Goal: Task Accomplishment & Management: Manage account settings

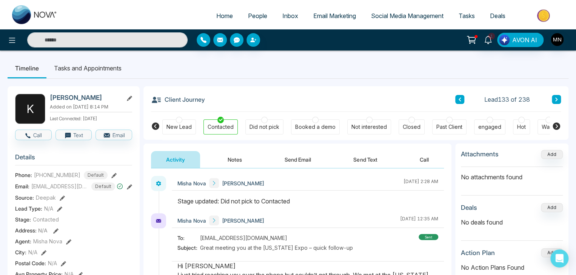
click at [249, 19] on span "People" at bounding box center [257, 16] width 19 height 8
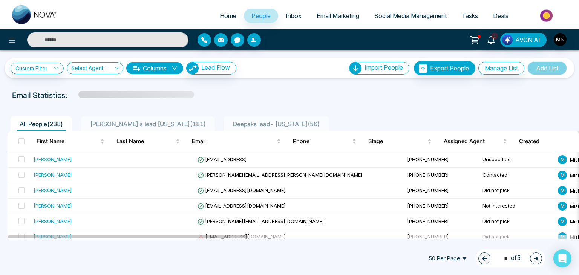
click at [89, 38] on input "text" at bounding box center [107, 39] width 161 height 15
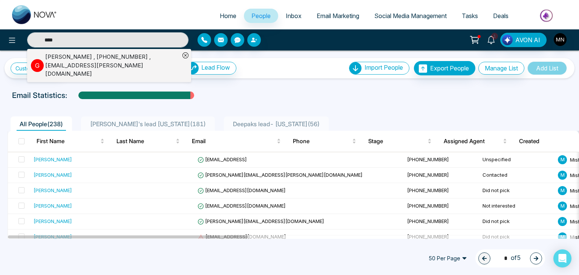
type input "****"
click at [259, 99] on div "Email Statistics:" at bounding box center [195, 95] width 367 height 11
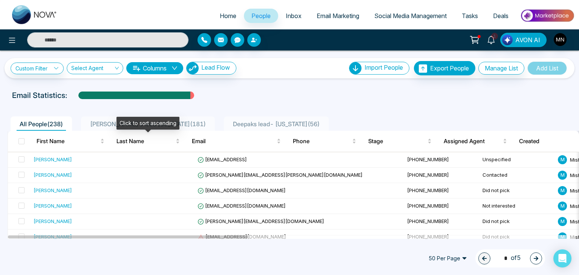
type input "****"
click at [106, 126] on span "Ishmeet's lead florida ( 181 )" at bounding box center [148, 124] width 122 height 8
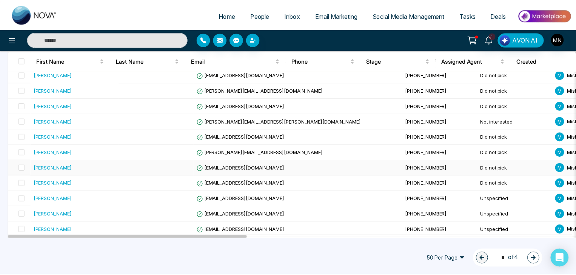
scroll to position [310, 0]
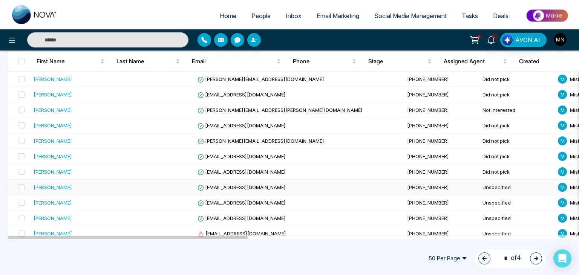
click at [60, 185] on div "Roy Cabalo" at bounding box center [75, 188] width 83 height 8
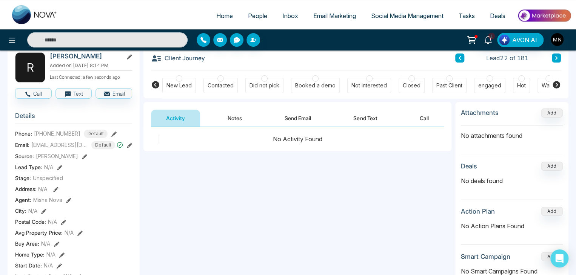
scroll to position [39, 0]
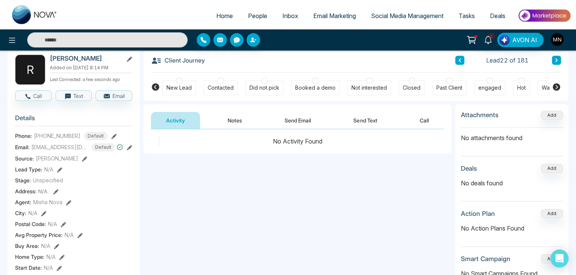
click at [305, 119] on button "Send Email" at bounding box center [297, 120] width 57 height 17
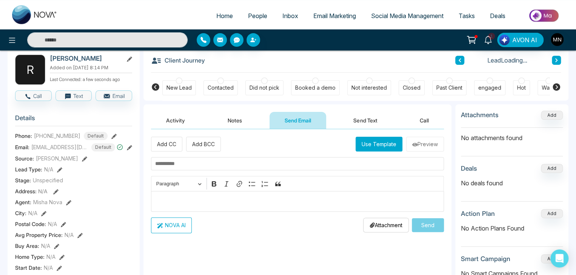
click at [199, 198] on p "Editor editing area: main" at bounding box center [297, 201] width 285 height 9
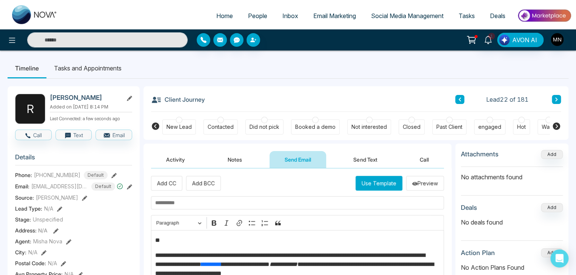
click at [241, 206] on input "text" at bounding box center [297, 203] width 293 height 13
paste input "**********"
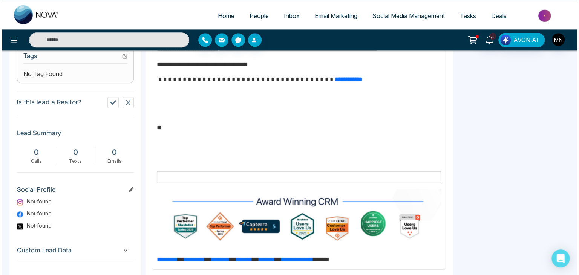
scroll to position [355, 0]
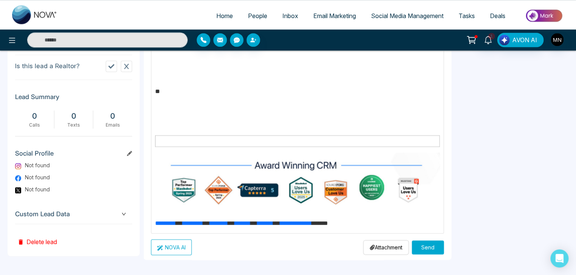
type input "**********"
click at [423, 244] on button "Send" at bounding box center [428, 248] width 32 height 14
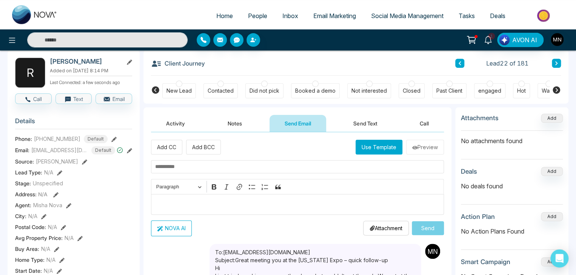
scroll to position [0, 0]
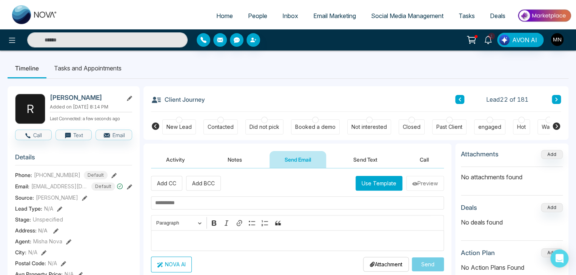
click at [260, 124] on div "Did not pick" at bounding box center [264, 127] width 30 height 8
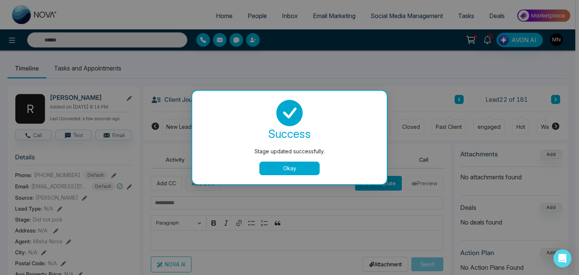
click at [271, 169] on button "Okay" at bounding box center [290, 169] width 60 height 14
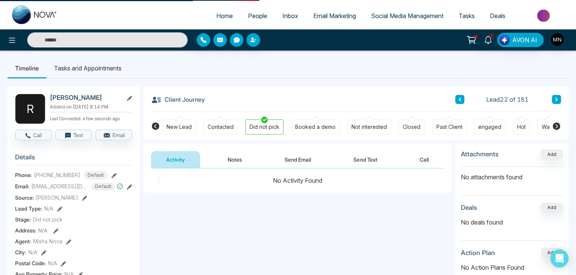
scroll to position [5, 0]
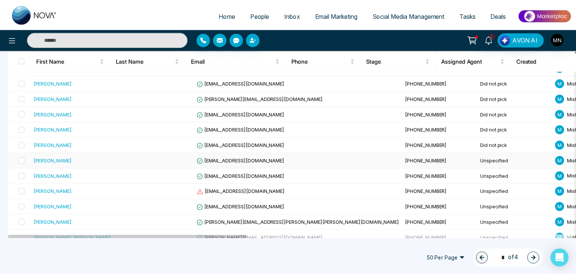
scroll to position [354, 0]
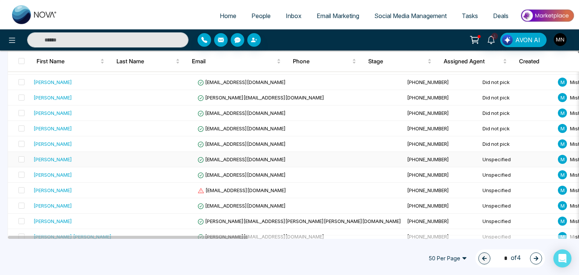
click at [49, 158] on div "Jenny Perry" at bounding box center [53, 160] width 38 height 8
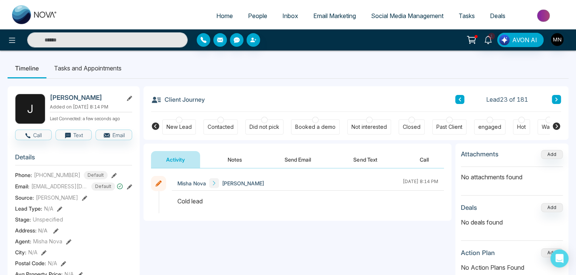
click at [309, 154] on button "Send Email" at bounding box center [297, 159] width 57 height 17
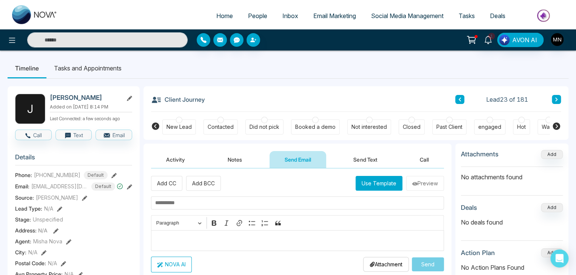
click at [205, 236] on p "Editor editing area: main" at bounding box center [297, 240] width 285 height 9
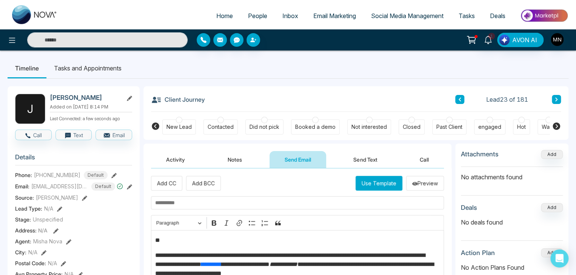
click at [169, 203] on input "text" at bounding box center [297, 203] width 293 height 13
paste input "**********"
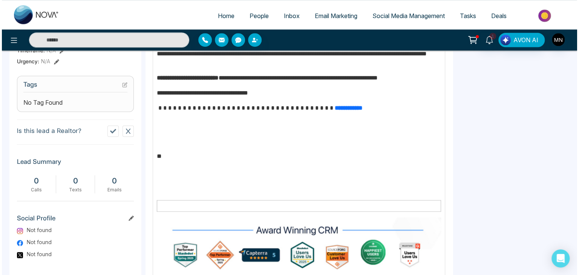
scroll to position [355, 0]
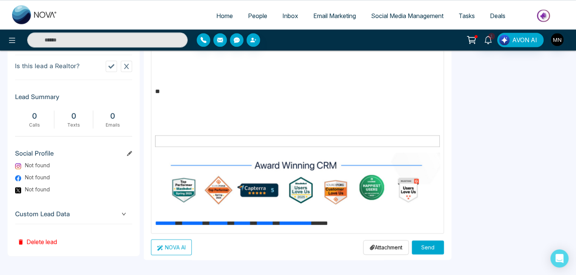
type input "**********"
click at [416, 250] on button "Send" at bounding box center [428, 248] width 32 height 14
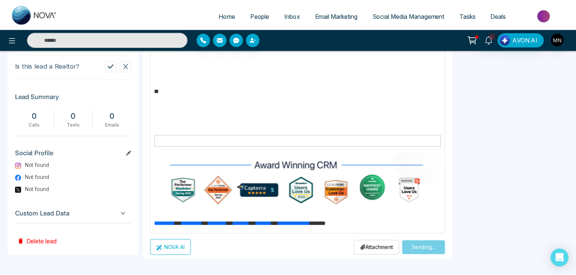
scroll to position [0, 0]
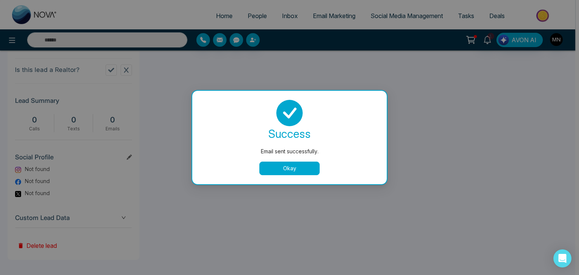
click at [300, 172] on button "Okay" at bounding box center [290, 169] width 60 height 14
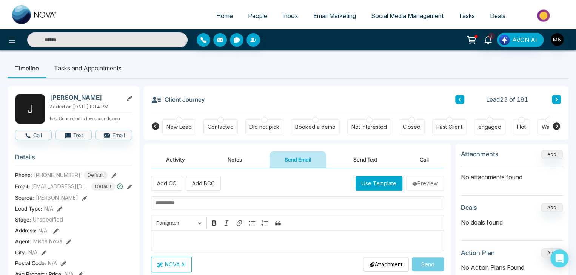
click at [262, 124] on div "Did not pick" at bounding box center [264, 127] width 30 height 8
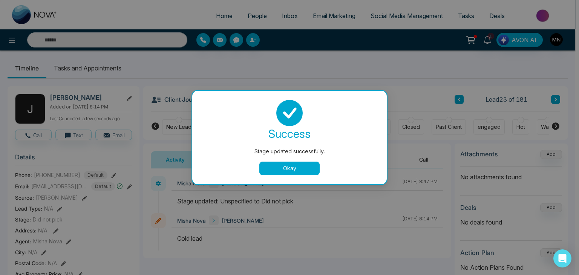
click at [284, 174] on button "Okay" at bounding box center [290, 169] width 60 height 14
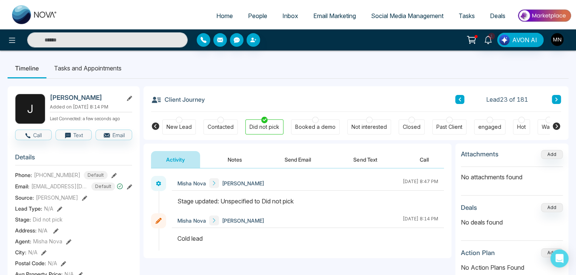
click at [250, 19] on span "People" at bounding box center [257, 16] width 19 height 8
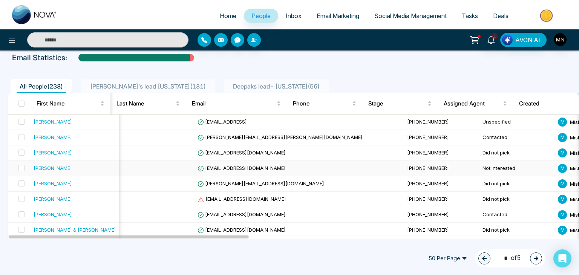
scroll to position [0, 3]
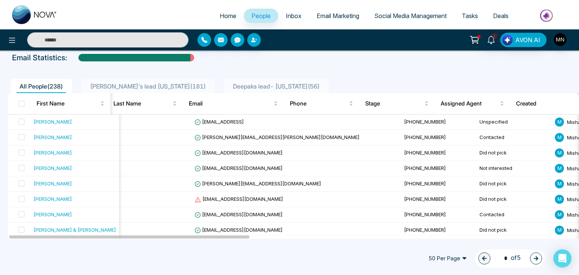
click at [151, 86] on span "Ishmeet's lead florida ( 181 )" at bounding box center [148, 87] width 122 height 8
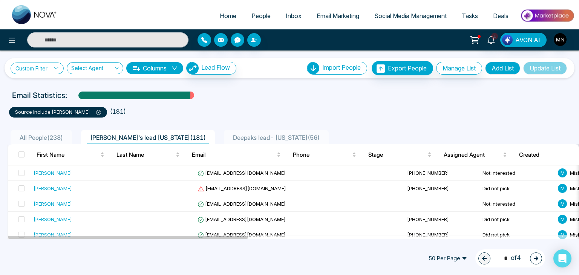
click at [50, 67] on link "Custom Filter" at bounding box center [37, 69] width 53 height 12
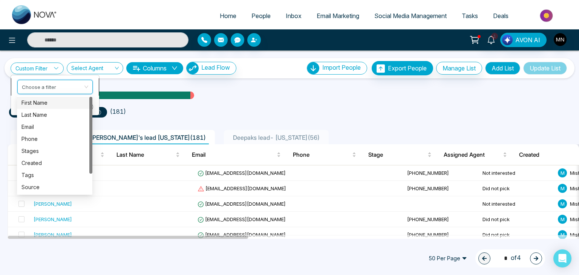
click at [61, 86] on input "search" at bounding box center [52, 85] width 61 height 11
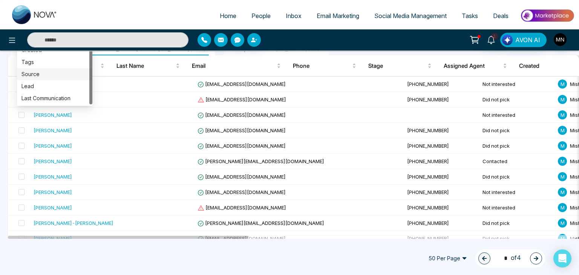
scroll to position [90, 0]
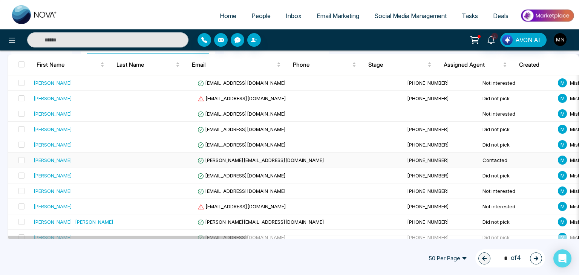
click at [35, 161] on div "Eric Franco" at bounding box center [53, 161] width 38 height 8
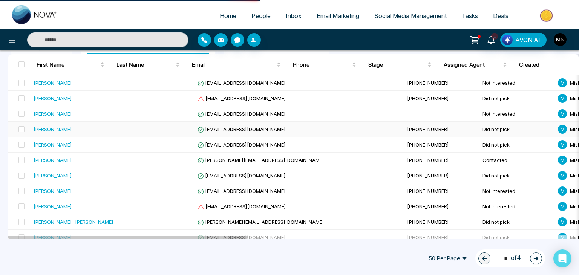
scroll to position [0, 0]
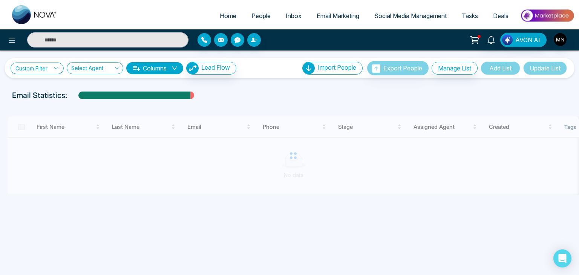
click at [50, 67] on link "Custom Filter" at bounding box center [37, 69] width 53 height 12
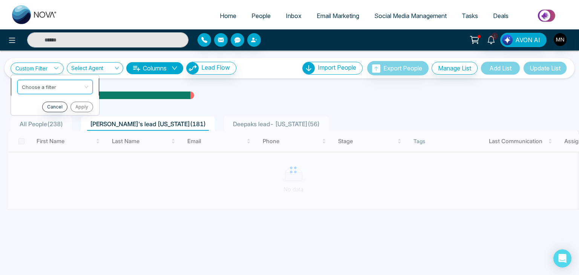
click at [63, 83] on input "search" at bounding box center [52, 85] width 61 height 11
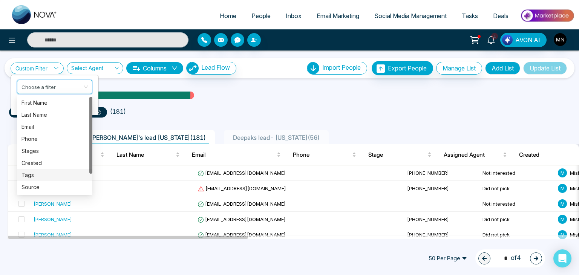
scroll to position [24, 0]
click at [40, 128] on div "Stages" at bounding box center [55, 127] width 66 height 8
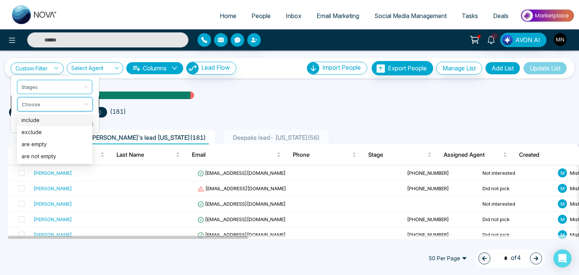
click at [66, 102] on input "search" at bounding box center [52, 102] width 61 height 11
click at [52, 120] on div "include" at bounding box center [55, 120] width 66 height 8
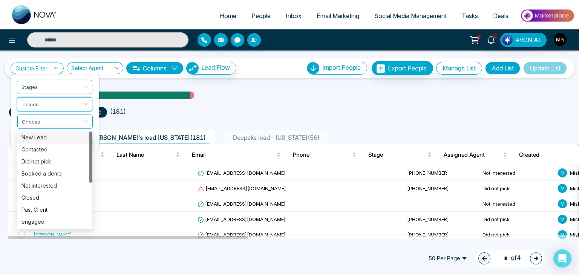
click at [50, 126] on span at bounding box center [52, 122] width 61 height 14
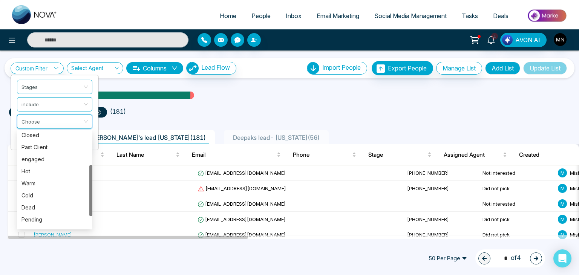
scroll to position [84, 0]
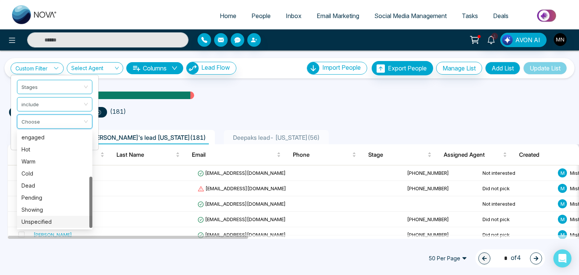
click at [39, 223] on div "Unspecified" at bounding box center [55, 222] width 66 height 8
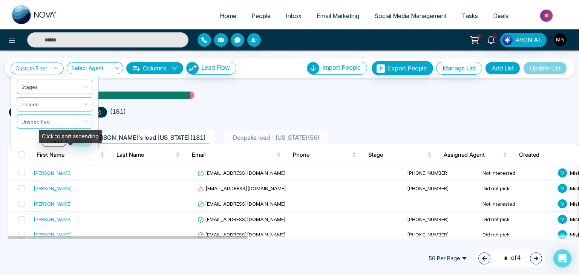
drag, startPoint x: 80, startPoint y: 147, endPoint x: 81, endPoint y: 140, distance: 7.6
click at [81, 140] on div "Click to sort ascending" at bounding box center [70, 139] width 63 height 18
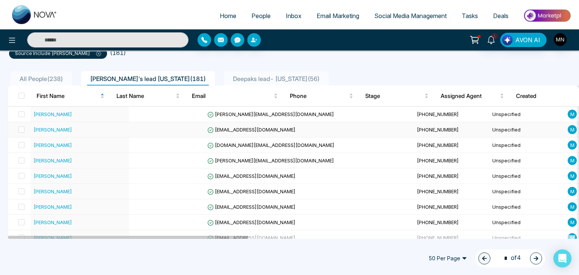
scroll to position [0, 0]
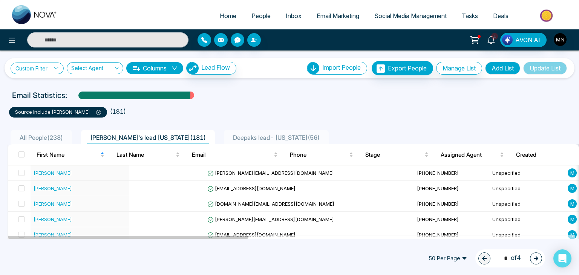
click at [57, 65] on link "Custom Filter" at bounding box center [37, 69] width 53 height 12
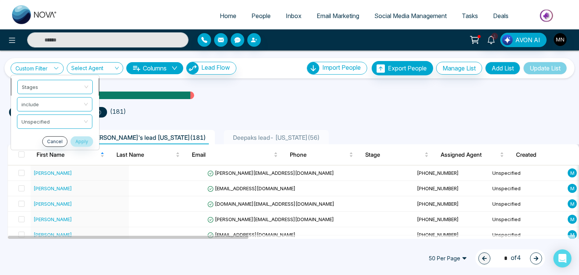
click at [70, 86] on span "Stages" at bounding box center [55, 87] width 66 height 14
click at [161, 110] on ul "source include Ishmeet ( 181 )" at bounding box center [289, 111] width 561 height 14
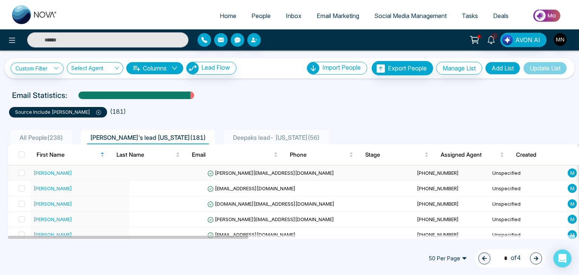
scroll to position [1, 0]
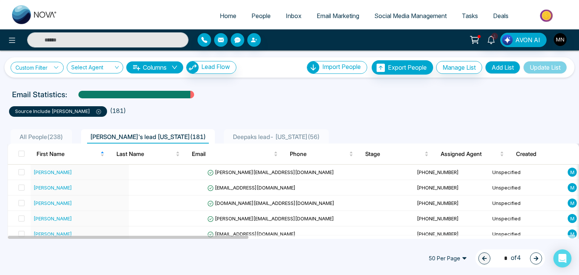
click at [33, 70] on link "Custom Filter" at bounding box center [37, 68] width 53 height 12
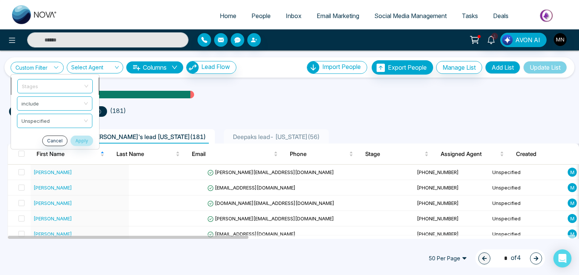
click at [38, 90] on span "Stages" at bounding box center [55, 86] width 66 height 14
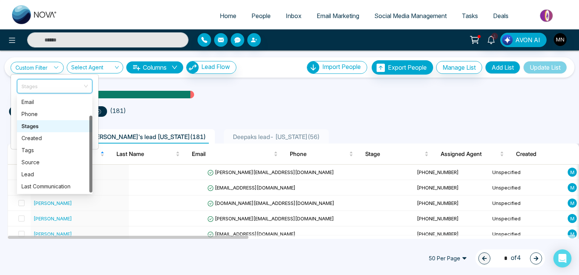
click at [31, 128] on div "Stages" at bounding box center [55, 126] width 66 height 8
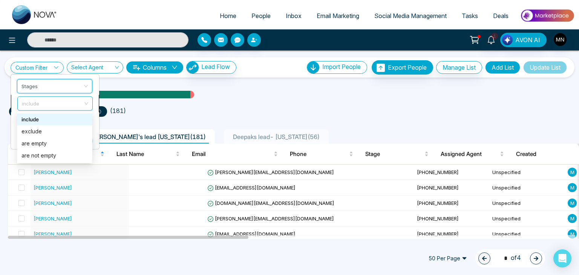
click at [57, 106] on span "include" at bounding box center [55, 104] width 66 height 14
click at [50, 120] on div "include" at bounding box center [55, 119] width 66 height 8
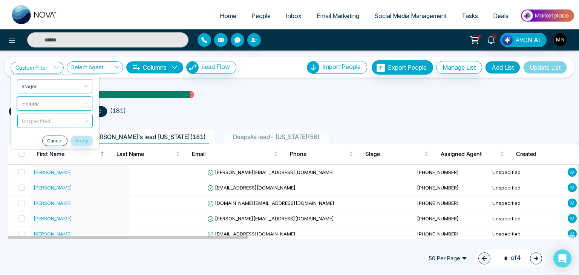
click at [54, 119] on span "Unspecified" at bounding box center [55, 121] width 66 height 14
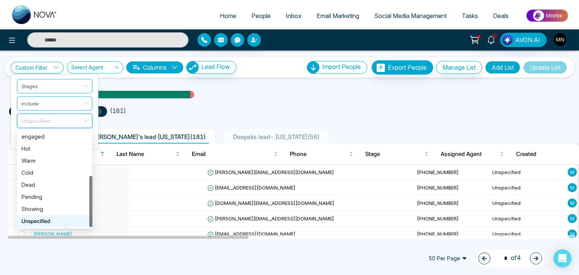
click at [39, 223] on div "Unspecified" at bounding box center [55, 221] width 66 height 8
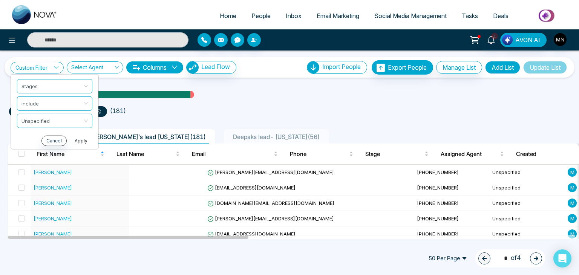
click at [76, 141] on button "Apply" at bounding box center [81, 140] width 23 height 11
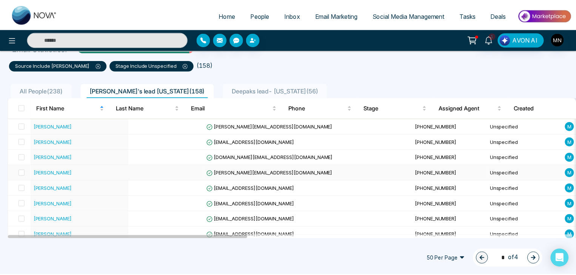
scroll to position [44, 0]
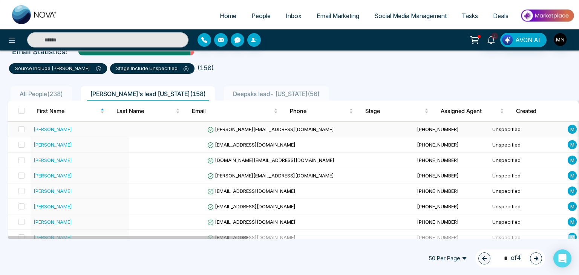
click at [49, 129] on div "Adam Stein" at bounding box center [53, 130] width 38 height 8
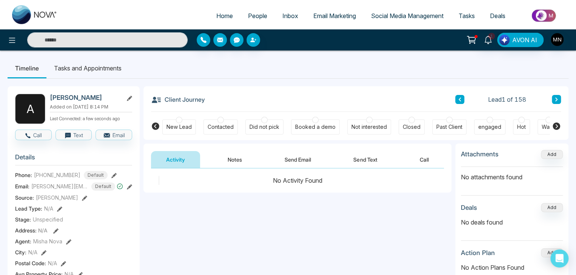
click at [224, 127] on div "Contacted" at bounding box center [220, 127] width 26 height 8
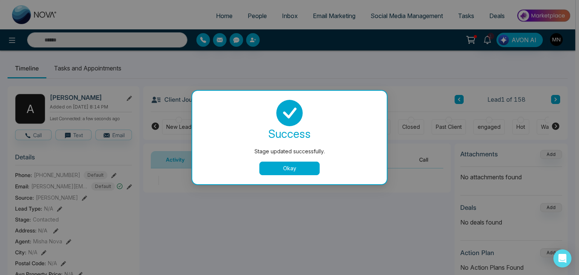
click at [271, 170] on button "Okay" at bounding box center [290, 169] width 60 height 14
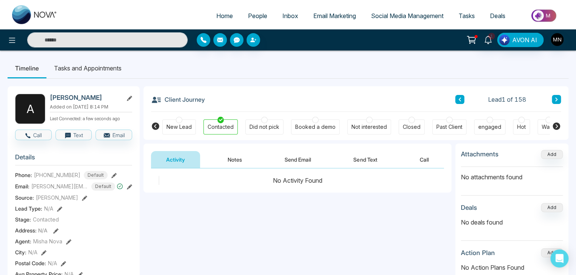
click at [230, 161] on button "Notes" at bounding box center [234, 159] width 45 height 17
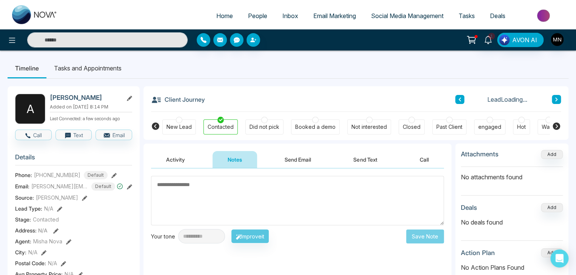
click at [204, 206] on textarea at bounding box center [297, 200] width 293 height 49
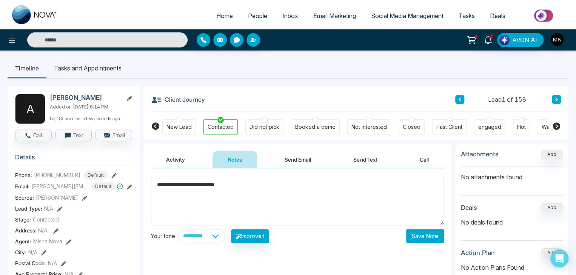
type textarea "**********"
click at [429, 231] on button "Save Note" at bounding box center [425, 236] width 38 height 14
click at [302, 161] on button "Send Email" at bounding box center [297, 159] width 57 height 17
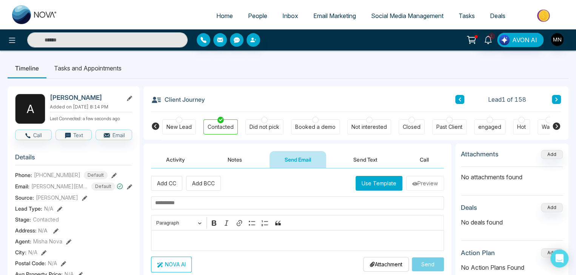
click at [180, 240] on p "Editor editing area: main" at bounding box center [297, 240] width 285 height 9
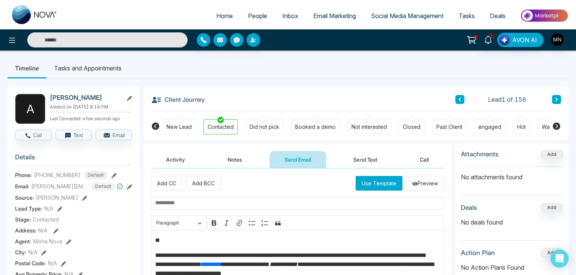
click at [201, 200] on input "text" at bounding box center [297, 203] width 293 height 13
paste input "**********"
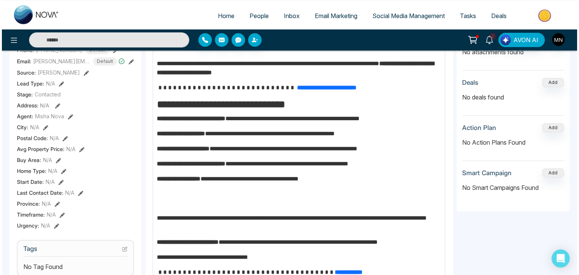
scroll to position [355, 0]
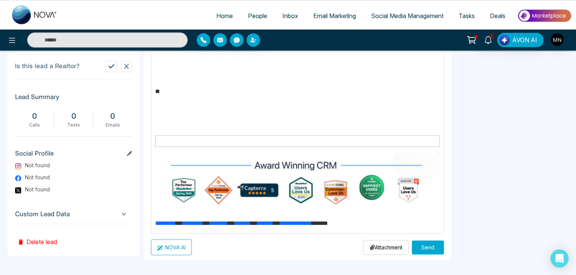
type input "**********"
click at [420, 246] on button "Send" at bounding box center [428, 248] width 32 height 14
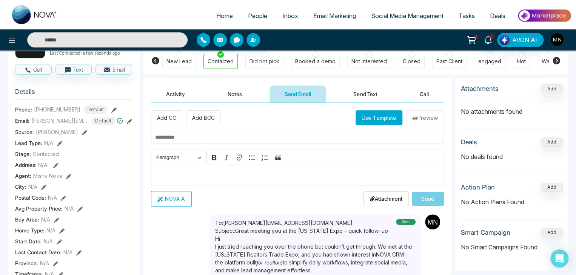
scroll to position [54, 0]
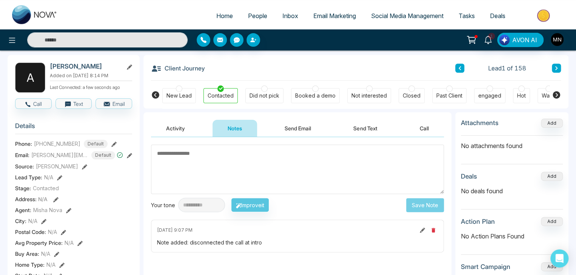
scroll to position [30, 0]
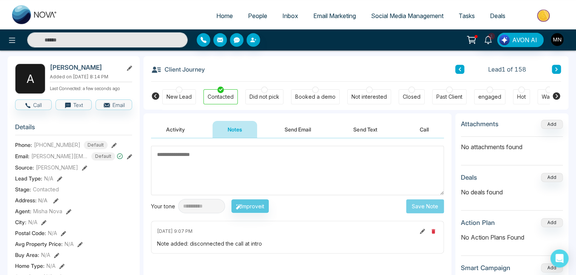
click at [183, 133] on button "Activity" at bounding box center [175, 129] width 49 height 17
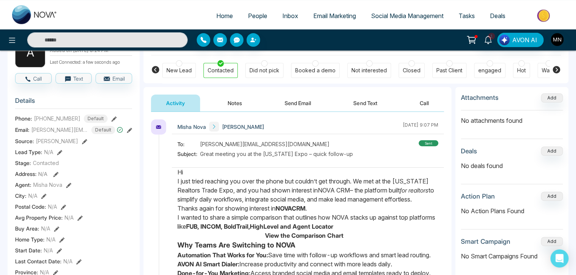
scroll to position [57, 0]
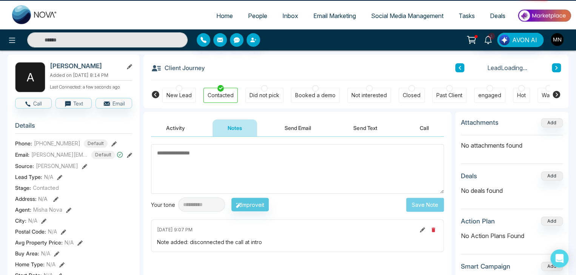
scroll to position [30, 0]
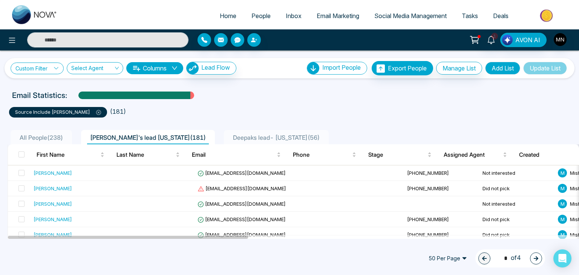
click at [32, 68] on link "Custom Filter" at bounding box center [37, 69] width 53 height 12
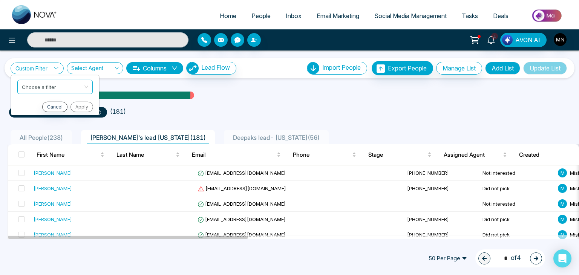
click at [42, 92] on span at bounding box center [52, 87] width 61 height 14
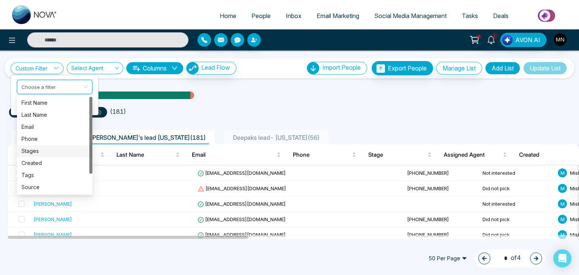
click at [41, 149] on div "Stages" at bounding box center [55, 151] width 66 height 8
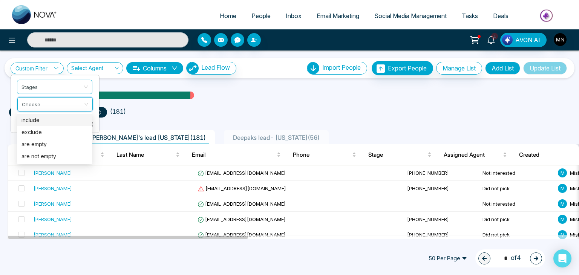
click at [59, 106] on input "search" at bounding box center [52, 102] width 61 height 11
click at [41, 120] on div "include" at bounding box center [55, 120] width 66 height 8
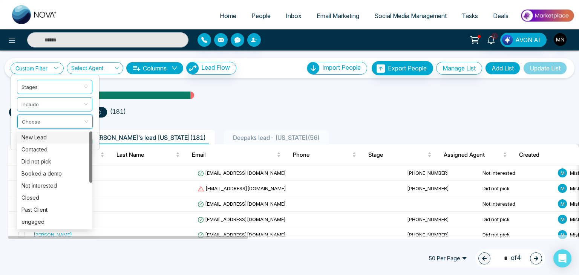
click at [51, 123] on input "search" at bounding box center [52, 120] width 61 height 11
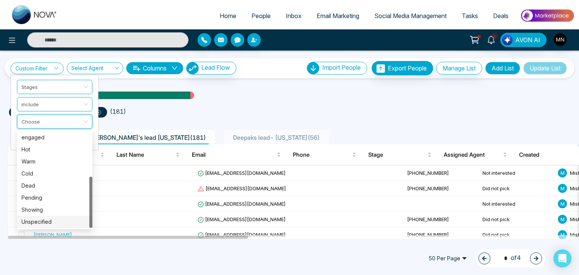
click at [37, 221] on div "Unspecified" at bounding box center [55, 222] width 66 height 8
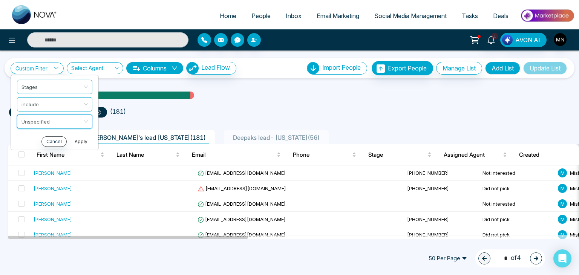
click at [80, 139] on button "Apply" at bounding box center [81, 141] width 23 height 11
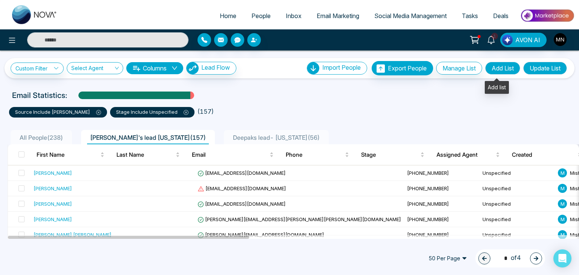
click at [510, 66] on button "Add List" at bounding box center [502, 68] width 35 height 13
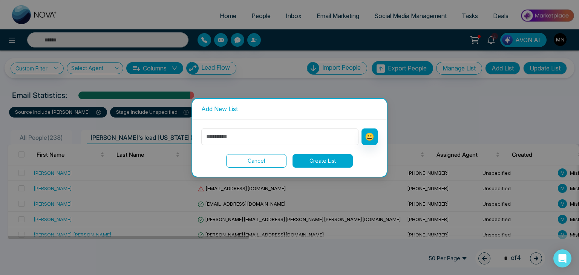
click at [270, 139] on input "text" at bounding box center [279, 137] width 157 height 17
type input "**********"
click at [330, 158] on button "Create List" at bounding box center [323, 161] width 60 height 14
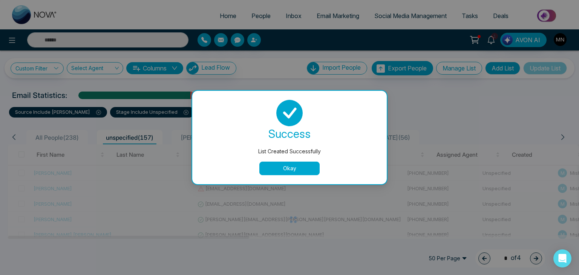
click at [282, 172] on button "Okay" at bounding box center [290, 169] width 60 height 14
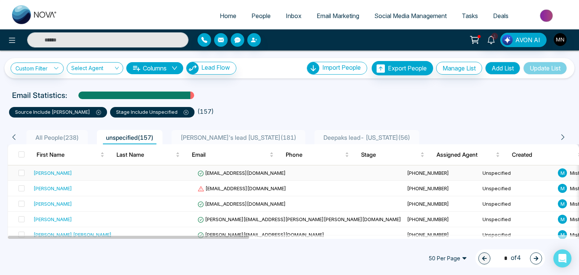
click at [46, 174] on div "Karla abrego" at bounding box center [53, 173] width 38 height 8
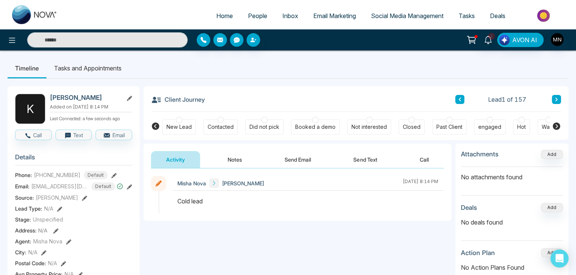
click at [296, 153] on button "Send Email" at bounding box center [297, 159] width 57 height 17
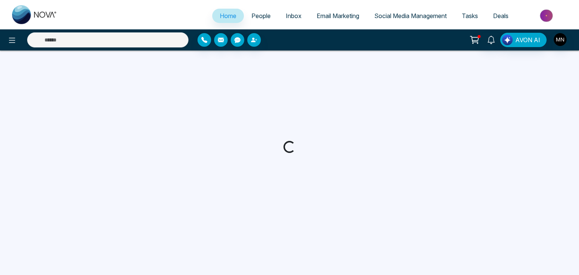
select select "*"
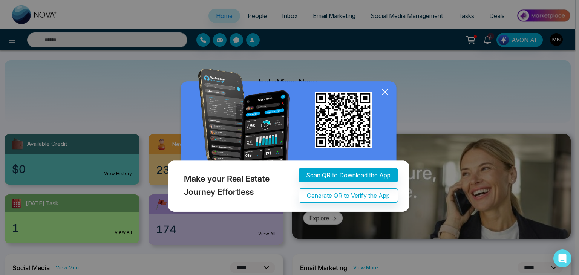
click at [387, 94] on icon at bounding box center [385, 92] width 5 height 5
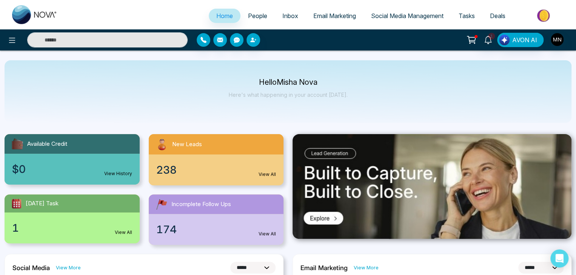
click at [262, 17] on link "People" at bounding box center [257, 16] width 34 height 14
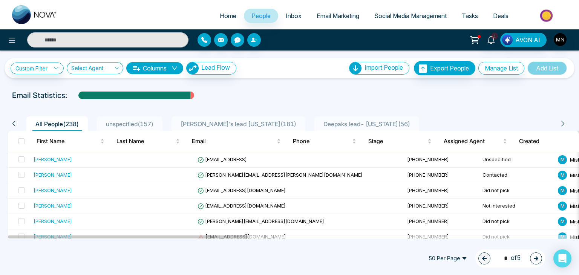
click at [144, 125] on span "unspecified ( 157 )" at bounding box center [130, 124] width 54 height 8
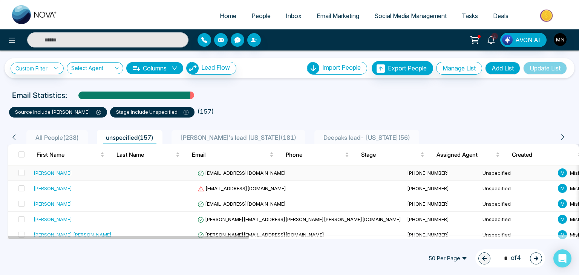
click at [55, 176] on div "Karla abrego" at bounding box center [53, 173] width 38 height 8
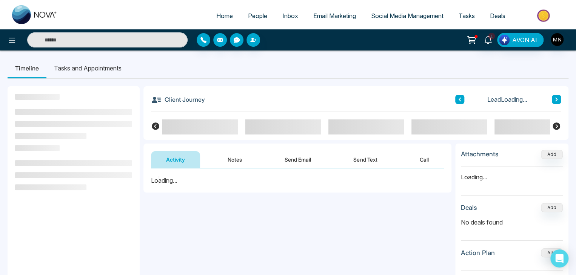
click at [294, 159] on button "Send Email" at bounding box center [297, 159] width 57 height 17
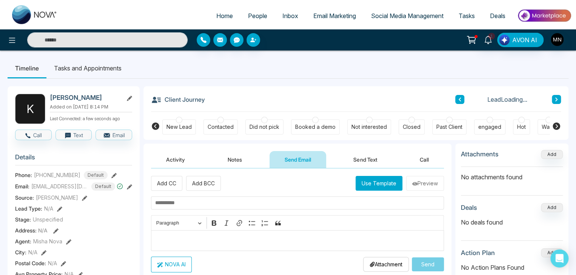
click at [204, 236] on p "Editor editing area: main" at bounding box center [297, 240] width 285 height 9
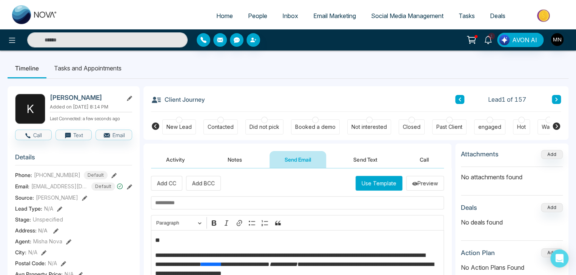
click at [188, 201] on input "text" at bounding box center [297, 203] width 293 height 13
paste input "**********"
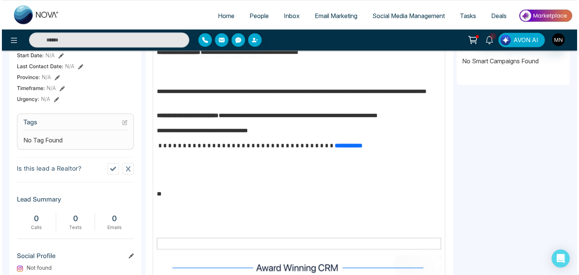
scroll to position [355, 0]
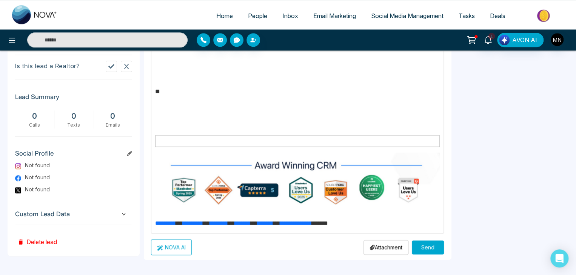
type input "**********"
click at [427, 242] on button "Send" at bounding box center [428, 248] width 32 height 14
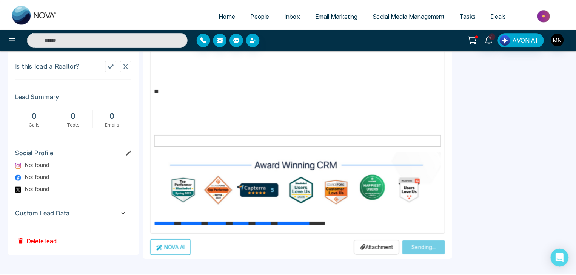
scroll to position [0, 0]
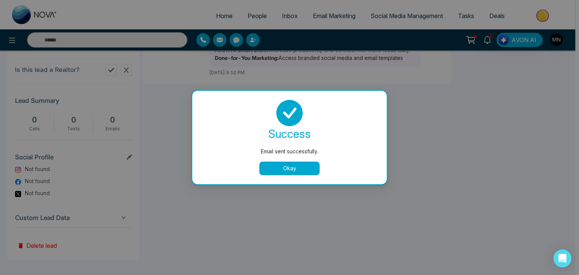
click at [287, 163] on button "Okay" at bounding box center [290, 169] width 60 height 14
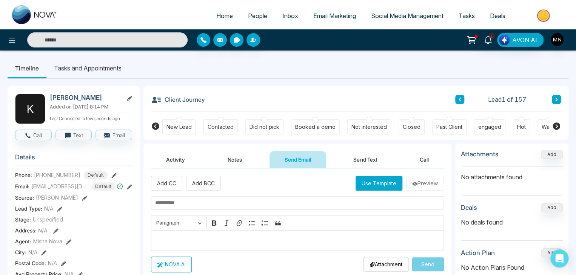
click at [259, 126] on div "Did not pick" at bounding box center [264, 127] width 30 height 8
click at [212, 126] on div "Contacted" at bounding box center [220, 127] width 26 height 8
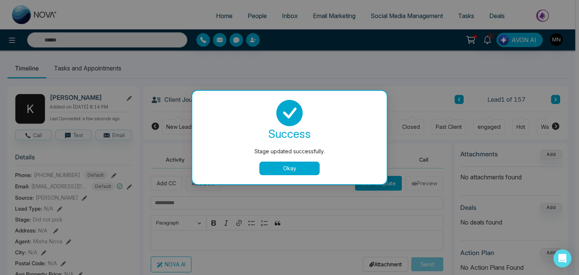
click at [278, 168] on button "Okay" at bounding box center [290, 169] width 60 height 14
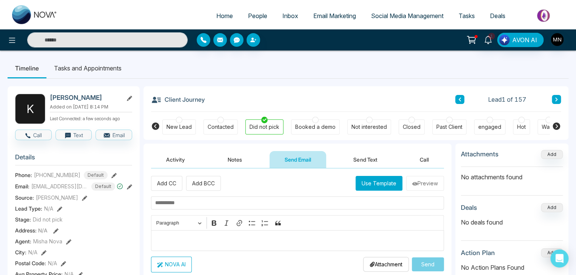
click at [218, 123] on div at bounding box center [220, 120] width 6 height 6
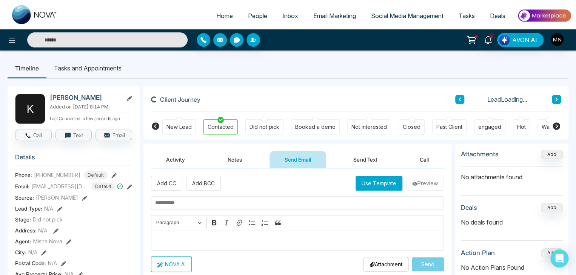
click at [232, 154] on button "Notes" at bounding box center [234, 159] width 45 height 17
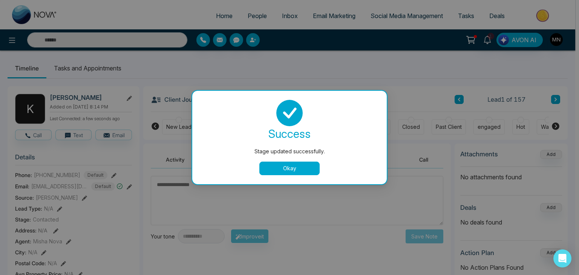
click at [199, 200] on div "Stage updated successfully. success Stage updated successfully. Okay" at bounding box center [289, 137] width 579 height 275
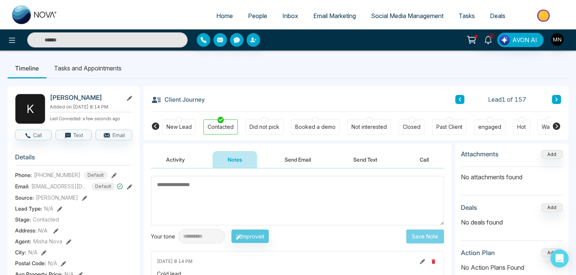
click at [238, 201] on textarea at bounding box center [297, 200] width 293 height 49
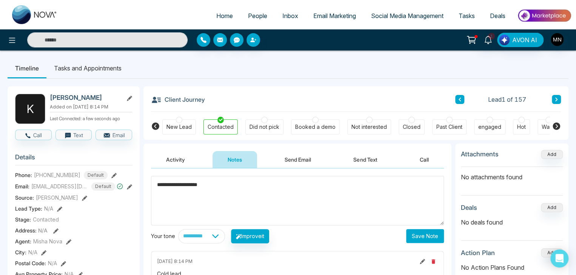
type textarea "**********"
click at [432, 234] on button "Save Note" at bounding box center [425, 236] width 38 height 14
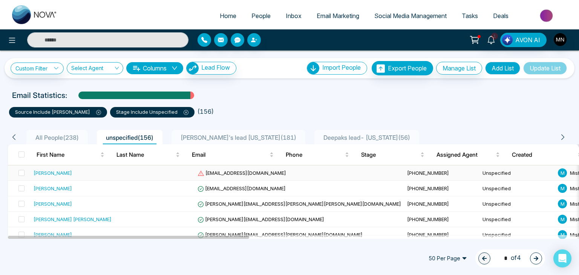
click at [48, 172] on div "John Fanigo" at bounding box center [53, 173] width 38 height 8
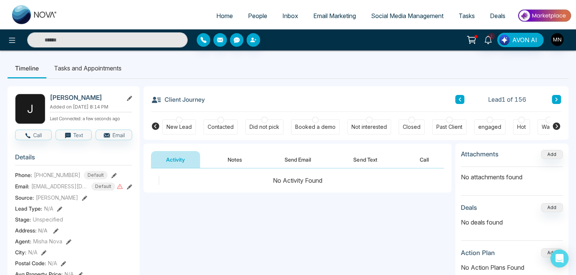
click at [224, 129] on div "Contacted" at bounding box center [220, 127] width 26 height 8
click at [235, 159] on button "Notes" at bounding box center [234, 159] width 45 height 17
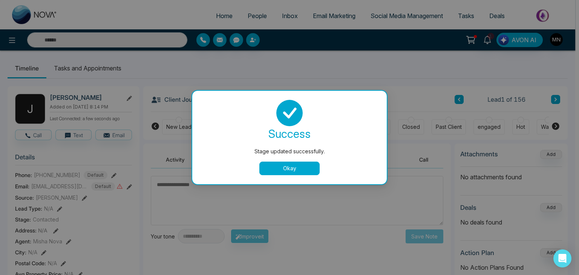
click at [209, 198] on div "Stage updated successfully. success Stage updated successfully. Okay" at bounding box center [289, 137] width 579 height 275
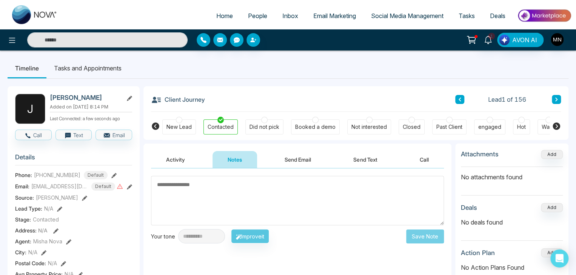
click at [209, 198] on textarea at bounding box center [297, 200] width 293 height 49
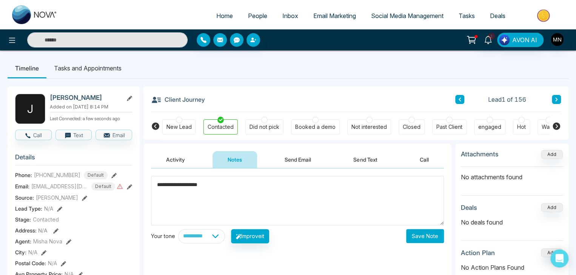
type textarea "**********"
click at [415, 240] on button "Save Note" at bounding box center [425, 236] width 38 height 14
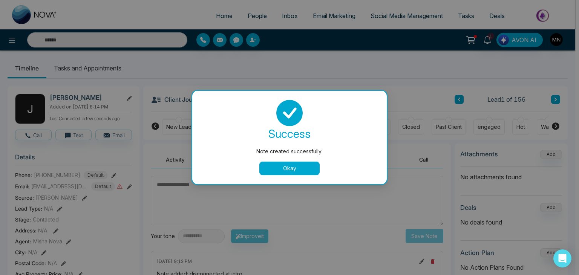
click at [281, 168] on button "Okay" at bounding box center [290, 169] width 60 height 14
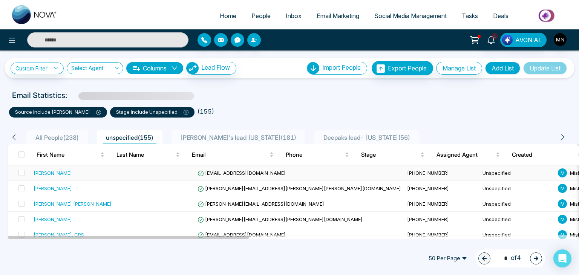
click at [49, 171] on div "Pamela King" at bounding box center [53, 173] width 38 height 8
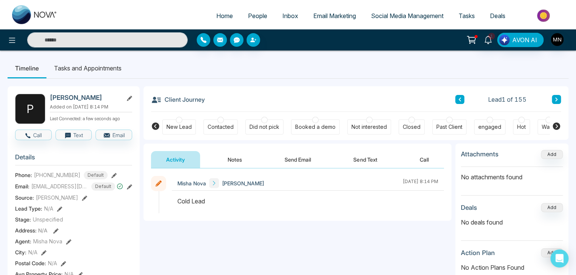
click at [293, 160] on button "Send Email" at bounding box center [297, 159] width 57 height 17
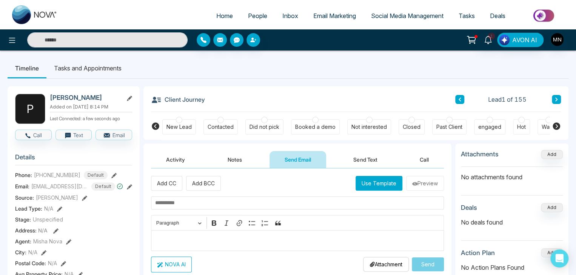
click at [196, 238] on p "Editor editing area: main" at bounding box center [297, 240] width 285 height 9
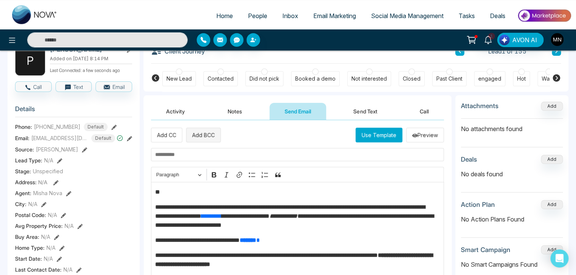
scroll to position [48, 0]
click at [193, 154] on input "text" at bounding box center [297, 154] width 293 height 13
paste input "**********"
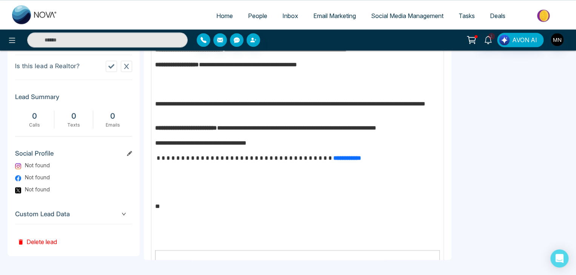
scroll to position [115, 0]
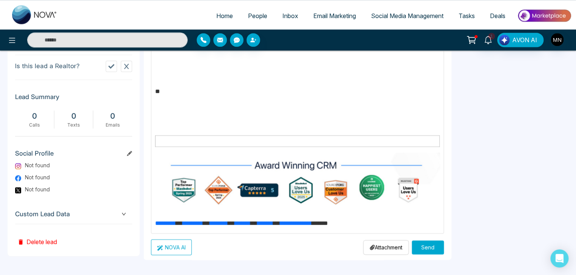
type input "**********"
click at [429, 246] on button "Send" at bounding box center [428, 248] width 32 height 14
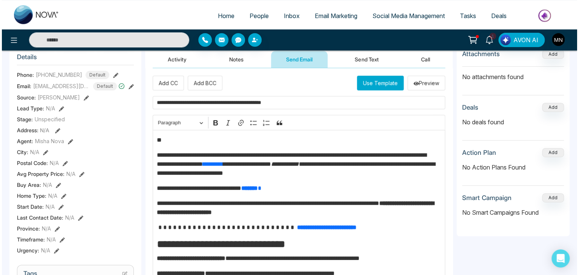
scroll to position [0, 0]
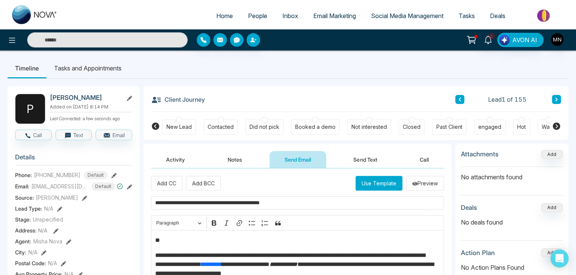
click at [366, 128] on div "Not interested" at bounding box center [368, 127] width 35 height 8
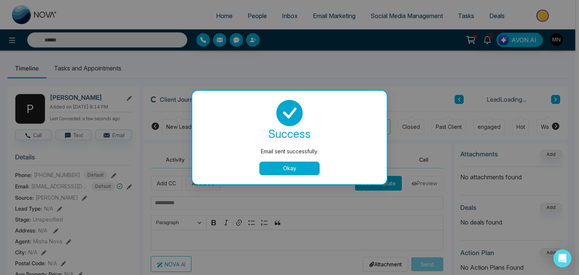
click at [292, 172] on button "Okay" at bounding box center [290, 169] width 60 height 14
click at [231, 163] on div "Okay" at bounding box center [289, 169] width 177 height 14
click at [273, 166] on button "Okay" at bounding box center [290, 169] width 60 height 14
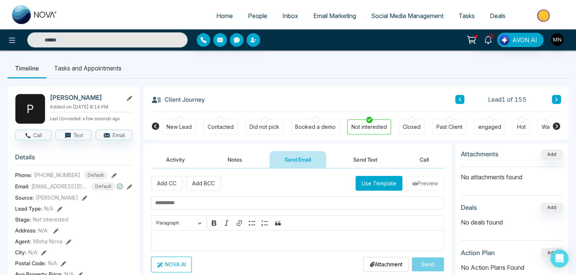
click at [230, 155] on button "Notes" at bounding box center [234, 159] width 45 height 17
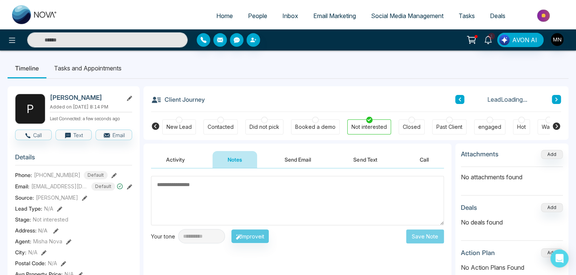
click at [234, 206] on textarea at bounding box center [297, 200] width 293 height 49
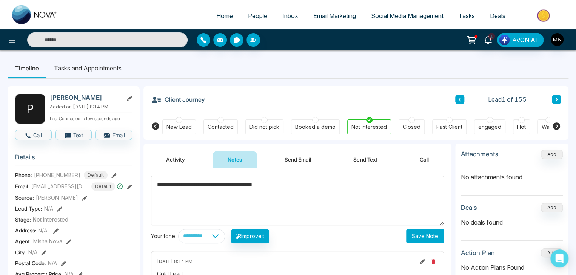
type textarea "**********"
click at [418, 241] on button "Save Note" at bounding box center [425, 236] width 38 height 14
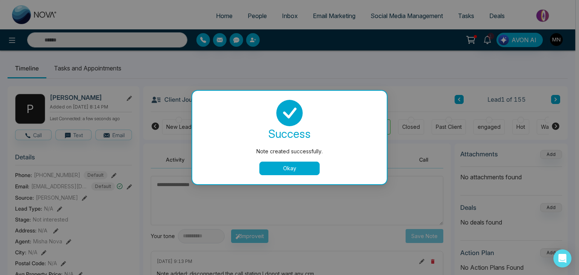
click at [304, 169] on button "Okay" at bounding box center [290, 169] width 60 height 14
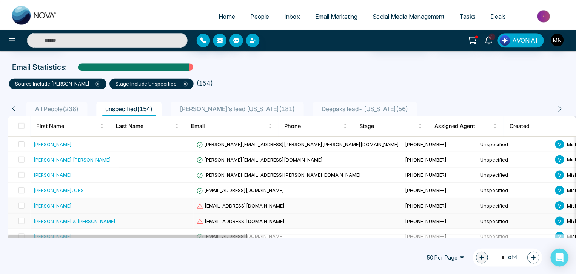
scroll to position [21, 0]
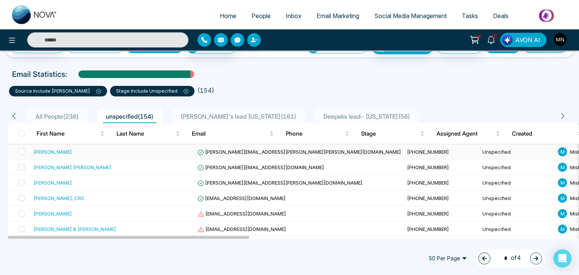
click at [51, 151] on div "Erika Cabrales" at bounding box center [53, 152] width 38 height 8
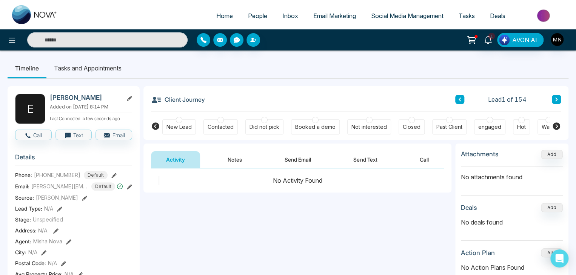
click at [290, 158] on button "Send Email" at bounding box center [297, 159] width 57 height 17
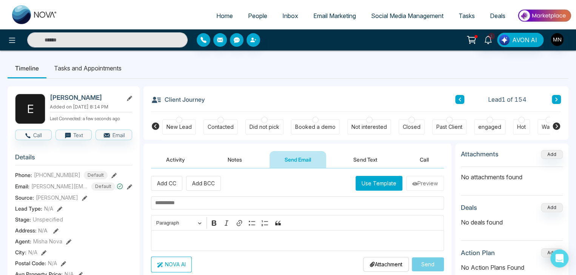
click at [178, 235] on div "Editor editing area: main" at bounding box center [297, 240] width 293 height 21
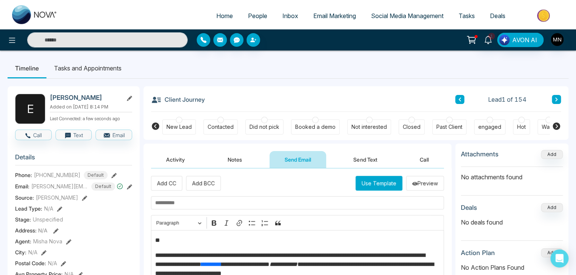
click at [207, 208] on input "text" at bounding box center [297, 203] width 293 height 13
paste input "**********"
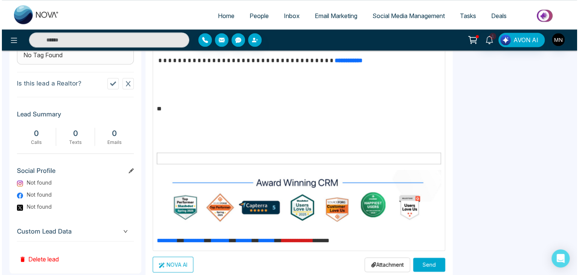
scroll to position [341, 0]
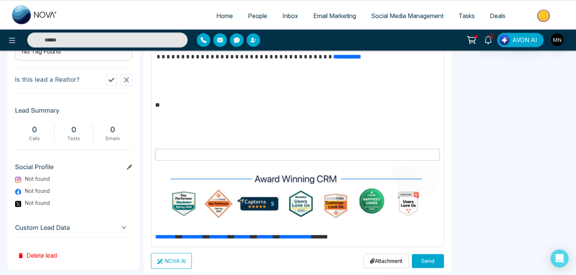
type input "**********"
click at [422, 259] on button "Send" at bounding box center [428, 261] width 32 height 14
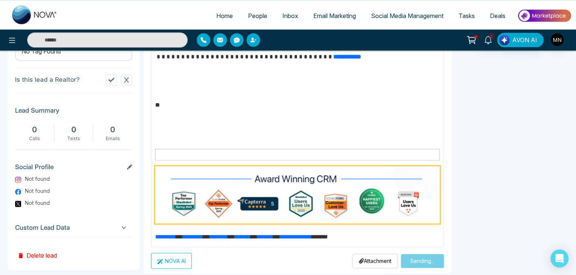
scroll to position [0, 0]
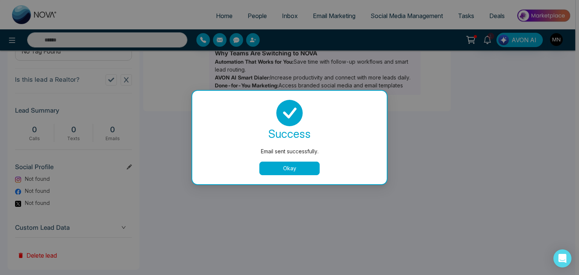
drag, startPoint x: 286, startPoint y: 178, endPoint x: 280, endPoint y: 171, distance: 9.6
click at [280, 171] on button "Okay" at bounding box center [290, 169] width 60 height 14
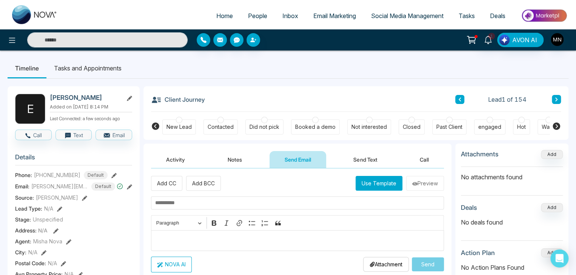
click at [264, 129] on div "Did not pick" at bounding box center [264, 127] width 30 height 8
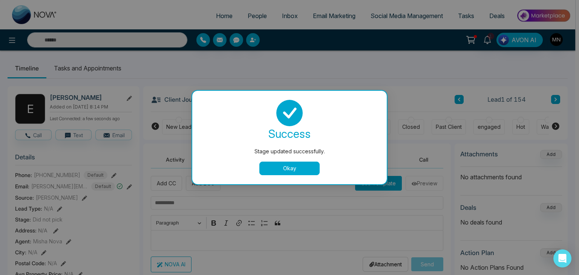
click at [289, 171] on button "Okay" at bounding box center [290, 169] width 60 height 14
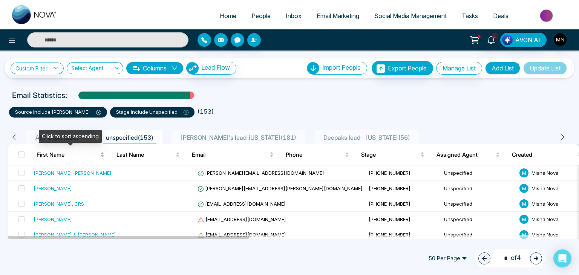
click at [101, 160] on div "First Name" at bounding box center [71, 155] width 68 height 9
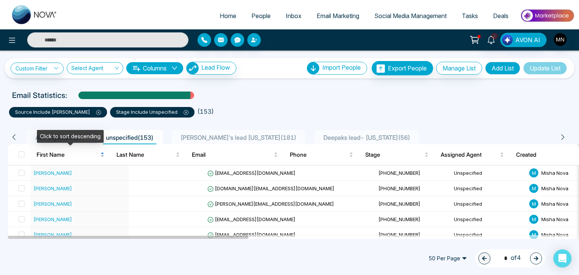
click at [103, 151] on div "First Name" at bounding box center [71, 155] width 68 height 9
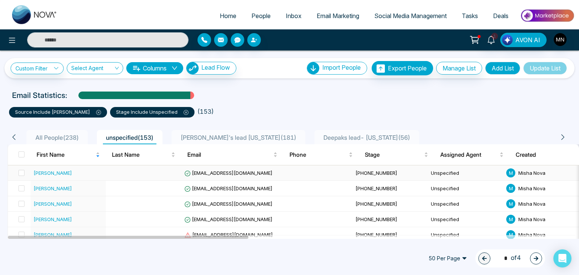
click at [62, 170] on div "Zack Goldberg" at bounding box center [53, 173] width 38 height 8
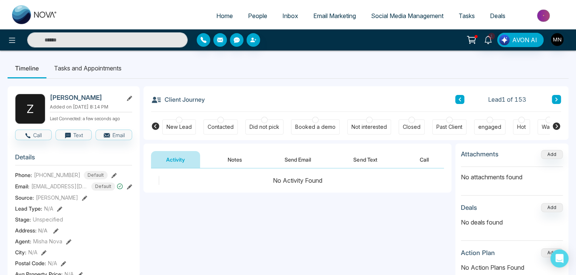
click at [286, 161] on button "Send Email" at bounding box center [297, 159] width 57 height 17
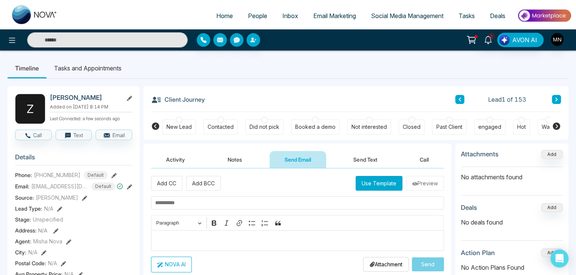
click at [172, 234] on div "Editor editing area: main" at bounding box center [297, 240] width 293 height 21
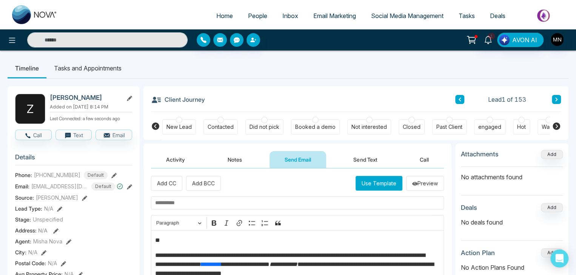
click at [183, 201] on input "text" at bounding box center [297, 203] width 293 height 13
paste input "**********"
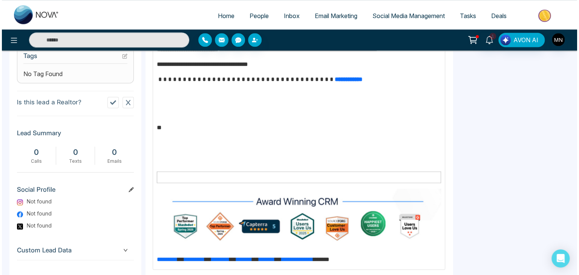
scroll to position [355, 0]
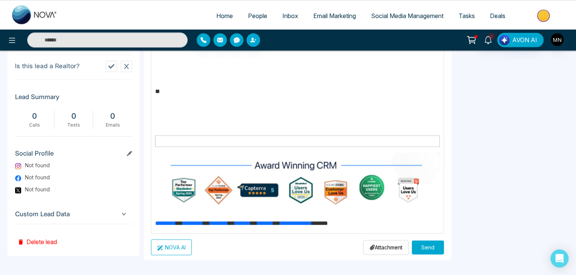
type input "**********"
click at [423, 247] on button "Send" at bounding box center [428, 248] width 32 height 14
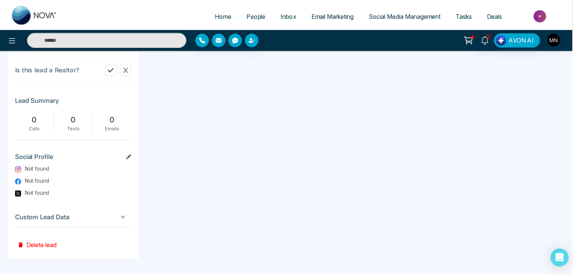
scroll to position [0, 0]
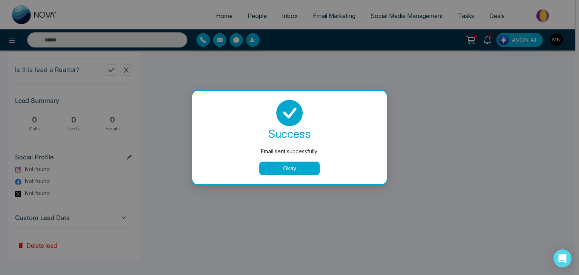
click at [305, 164] on button "Okay" at bounding box center [290, 169] width 60 height 14
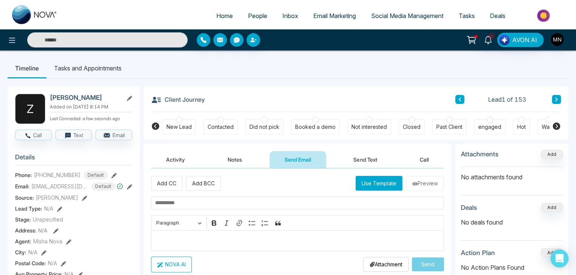
click at [261, 128] on div "Did not pick" at bounding box center [264, 127] width 30 height 8
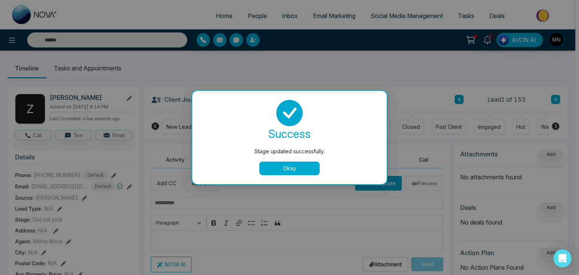
click at [280, 165] on button "Okay" at bounding box center [290, 169] width 60 height 14
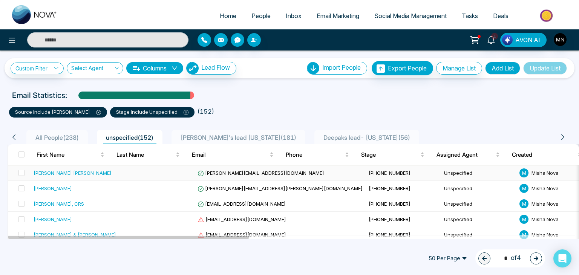
click at [93, 172] on div "Andres Heriberto Torres Aragon" at bounding box center [73, 173] width 78 height 8
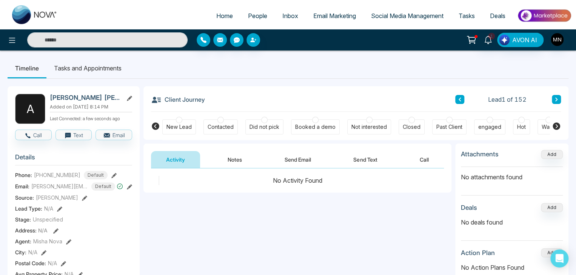
click at [297, 158] on button "Send Email" at bounding box center [297, 159] width 57 height 17
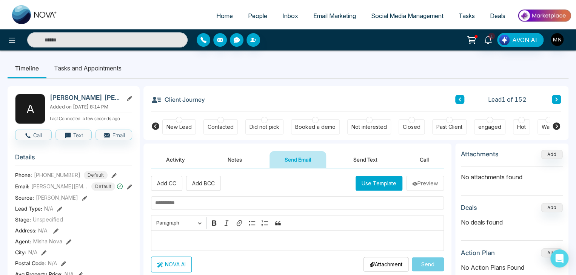
click at [186, 204] on input "text" at bounding box center [297, 203] width 293 height 13
paste input "**********"
type input "**********"
click at [161, 236] on p "Editor editing area: main" at bounding box center [297, 240] width 285 height 9
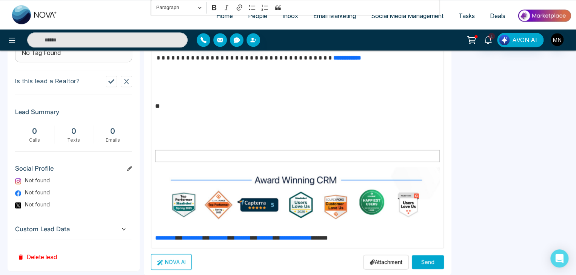
scroll to position [355, 0]
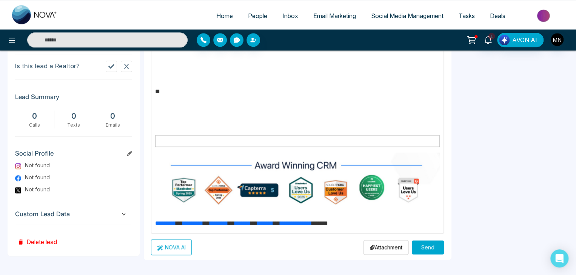
click at [422, 252] on button "Send" at bounding box center [428, 248] width 32 height 14
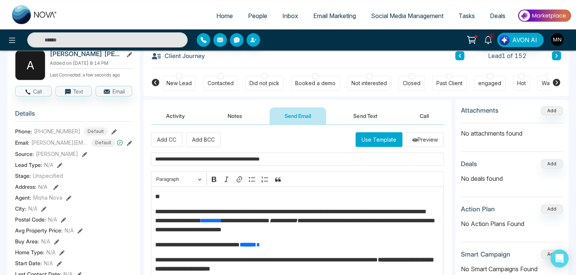
scroll to position [38, 0]
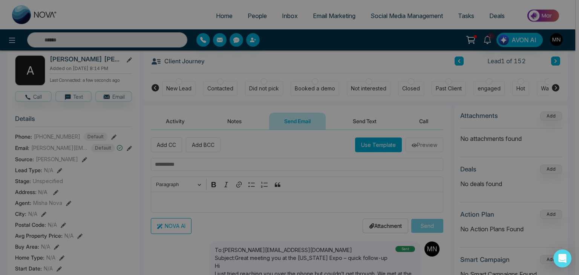
click at [268, 84] on div "Email sent successfully. success Email sent successfully. Okay" at bounding box center [289, 137] width 579 height 275
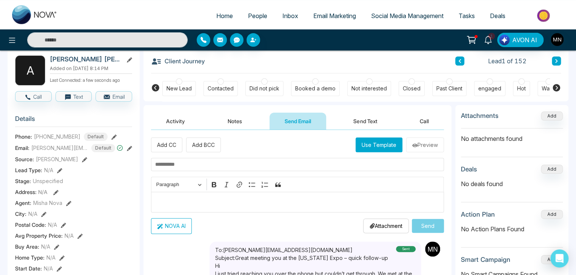
click at [268, 85] on div "Did not pick" at bounding box center [264, 89] width 30 height 8
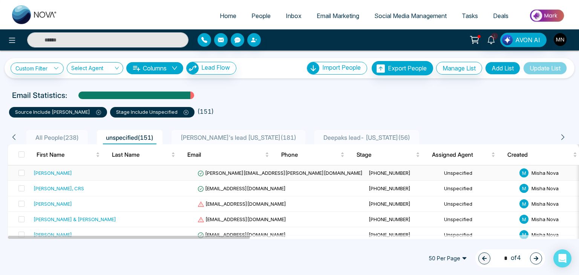
click at [54, 175] on div "Jill Goldfarb" at bounding box center [53, 173] width 38 height 8
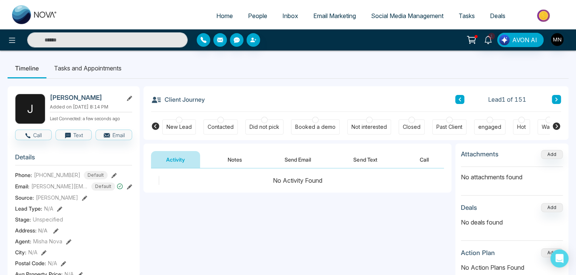
click at [289, 161] on button "Send Email" at bounding box center [297, 159] width 57 height 17
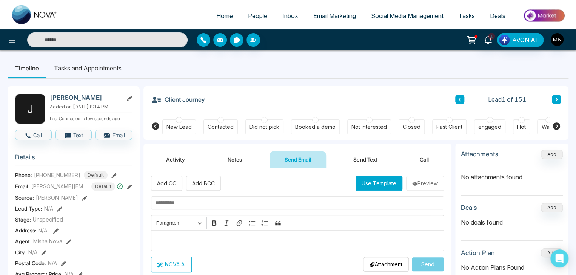
click at [197, 201] on input "text" at bounding box center [297, 203] width 293 height 13
paste input "**********"
type input "**********"
click at [171, 237] on p "Editor editing area: main" at bounding box center [297, 240] width 285 height 9
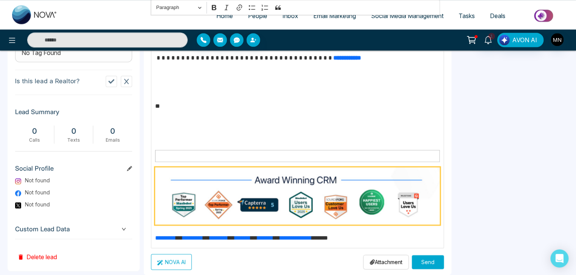
scroll to position [355, 0]
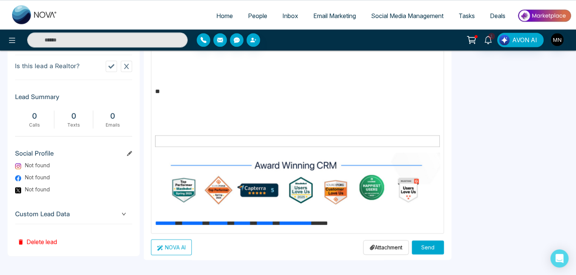
click at [420, 241] on button "Send" at bounding box center [428, 248] width 32 height 14
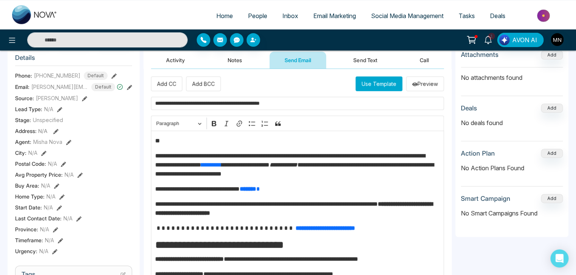
scroll to position [0, 0]
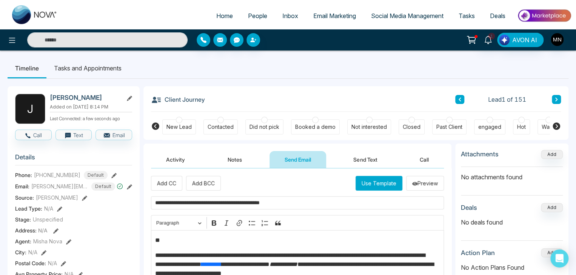
click at [267, 129] on div "Did not pick" at bounding box center [264, 127] width 30 height 8
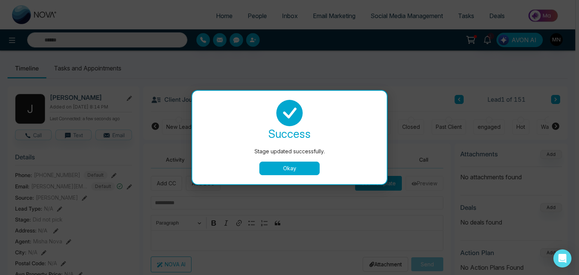
click at [280, 168] on button "Okay" at bounding box center [290, 169] width 60 height 14
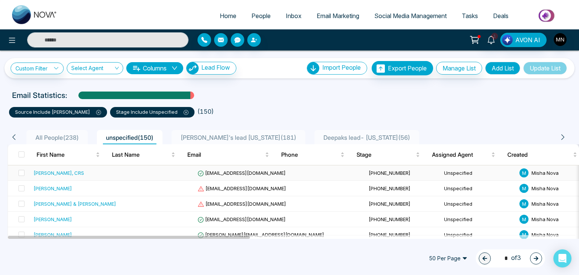
click at [70, 172] on div "Thamara Pichardo, CRS" at bounding box center [59, 173] width 51 height 8
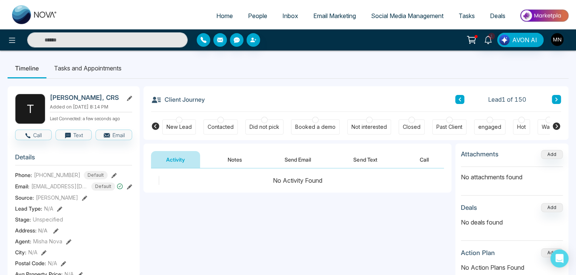
click at [312, 158] on button "Send Email" at bounding box center [297, 159] width 57 height 17
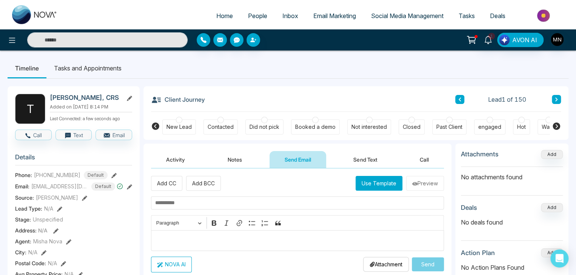
click at [220, 206] on input "text" at bounding box center [297, 203] width 293 height 13
paste input "**********"
type input "**********"
click at [195, 237] on p "Editor editing area: main" at bounding box center [297, 240] width 285 height 9
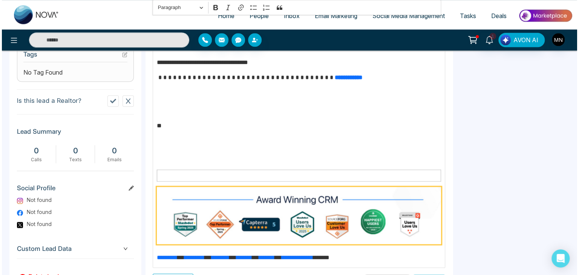
scroll to position [355, 0]
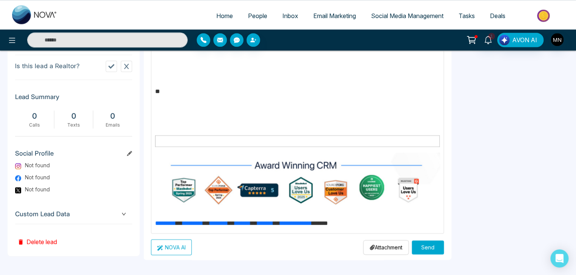
click at [419, 243] on button "Send" at bounding box center [428, 248] width 32 height 14
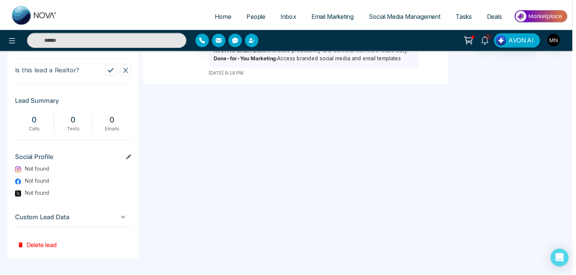
scroll to position [0, 0]
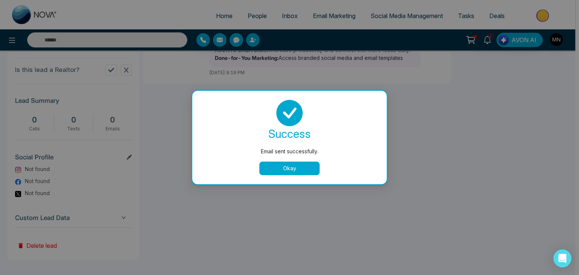
click at [313, 166] on button "Okay" at bounding box center [290, 169] width 60 height 14
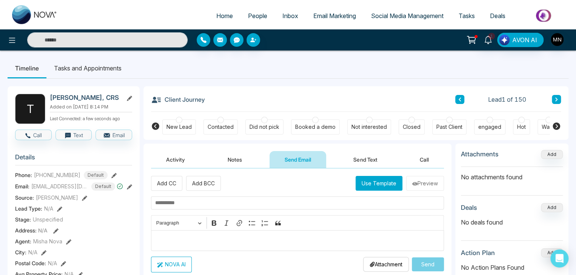
click at [271, 125] on div "Did not pick" at bounding box center [264, 127] width 30 height 8
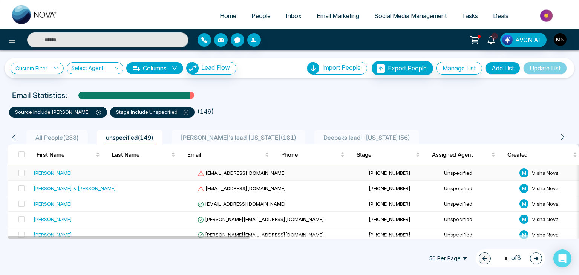
click at [52, 172] on div "Anish Patel" at bounding box center [53, 173] width 38 height 8
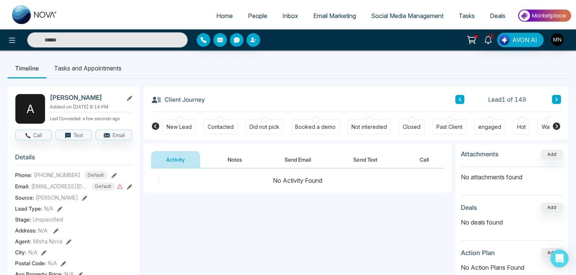
click at [257, 129] on div "Did not pick" at bounding box center [264, 127] width 30 height 8
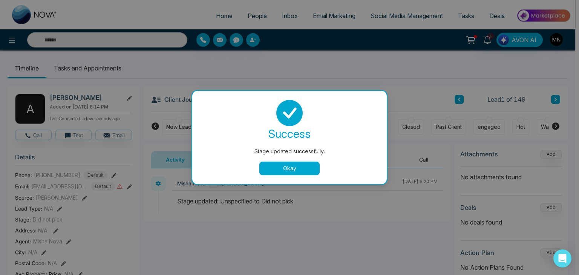
click at [270, 170] on button "Okay" at bounding box center [290, 169] width 60 height 14
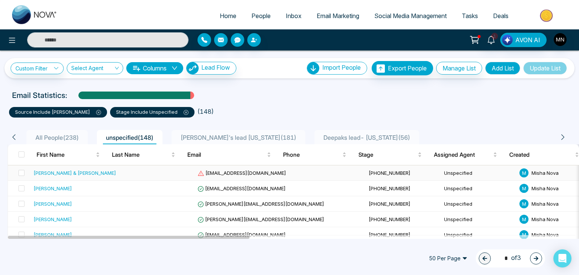
click at [60, 174] on div "Dawn & Christina" at bounding box center [75, 173] width 83 height 8
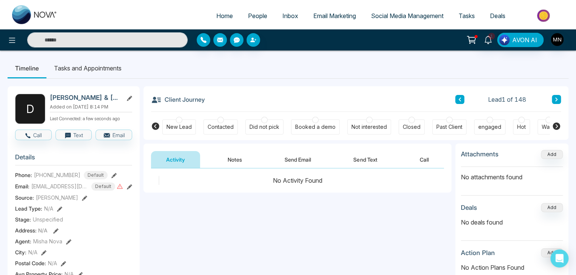
click at [256, 132] on div "Did not pick" at bounding box center [264, 127] width 38 height 15
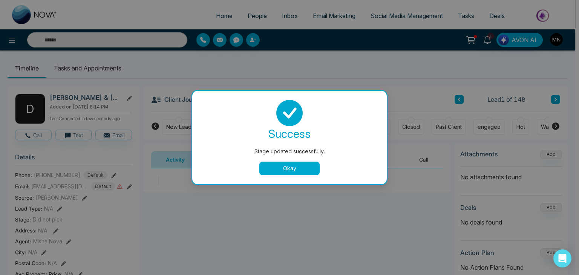
click at [283, 169] on button "Okay" at bounding box center [290, 169] width 60 height 14
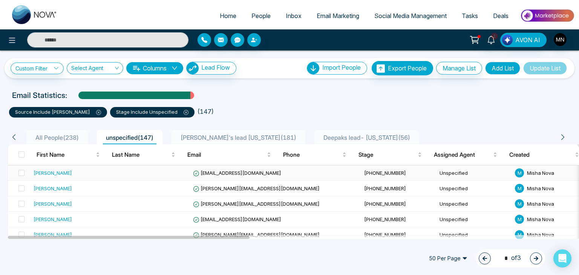
click at [44, 177] on div "Nancy Przybycien" at bounding box center [53, 173] width 38 height 8
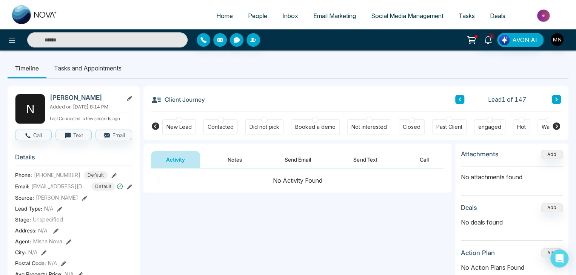
click at [81, 42] on input "text" at bounding box center [107, 39] width 160 height 15
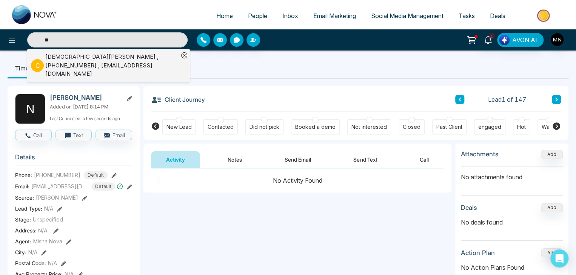
type input "*"
type input "***"
click at [81, 54] on div "Dawn & Christina , +17272806187 , postcards@outtownamerica.com" at bounding box center [111, 66] width 133 height 26
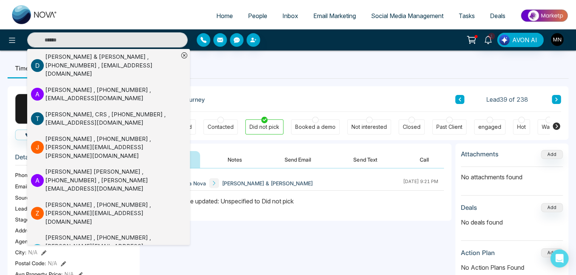
click at [382, 125] on div "Not interested" at bounding box center [368, 127] width 35 height 8
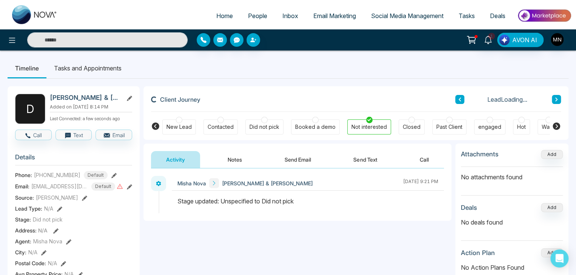
click at [225, 162] on button "Notes" at bounding box center [234, 159] width 45 height 17
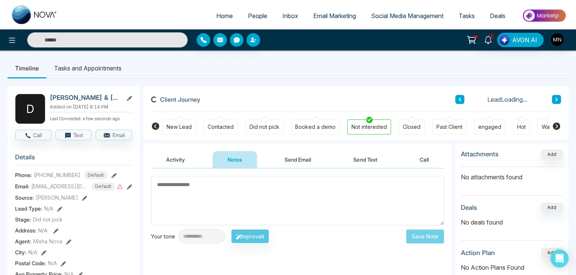
click at [209, 194] on textarea at bounding box center [297, 200] width 293 height 49
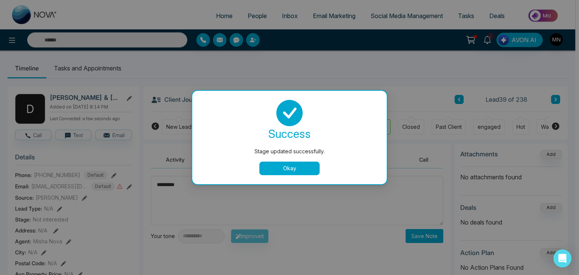
click at [270, 168] on button "Okay" at bounding box center [290, 169] width 60 height 14
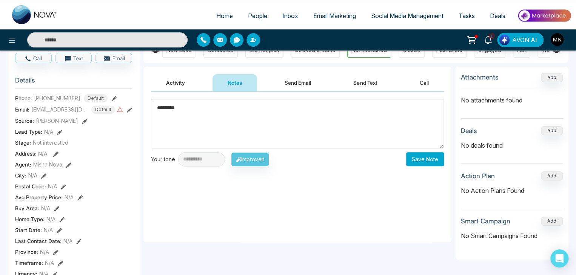
scroll to position [75, 0]
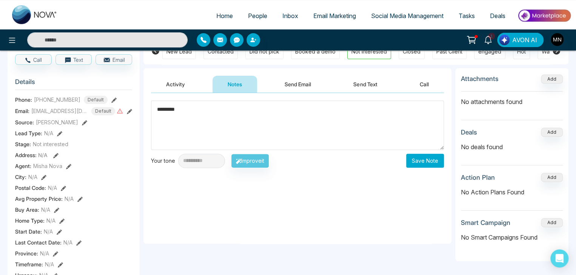
click at [216, 116] on textarea "*********" at bounding box center [297, 125] width 293 height 49
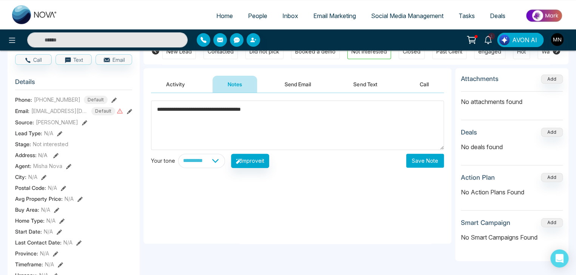
type textarea "**********"
click at [420, 162] on button "Save Note" at bounding box center [425, 161] width 38 height 14
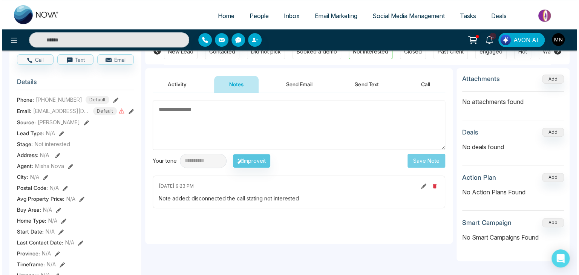
scroll to position [0, 0]
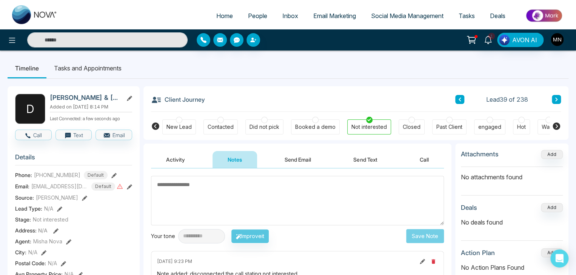
click at [187, 186] on textarea at bounding box center [297, 200] width 293 height 49
type textarea "*"
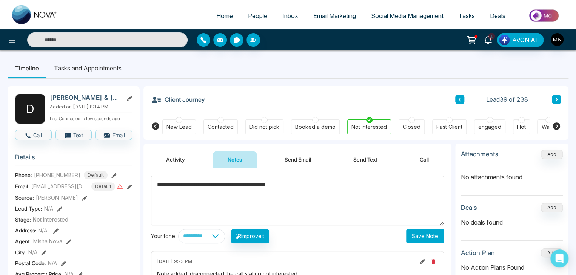
type textarea "**********"
click at [420, 236] on button "Save Note" at bounding box center [425, 236] width 38 height 14
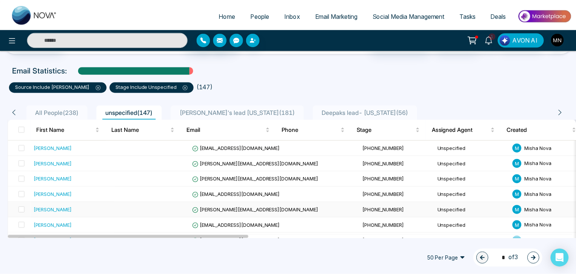
scroll to position [34, 0]
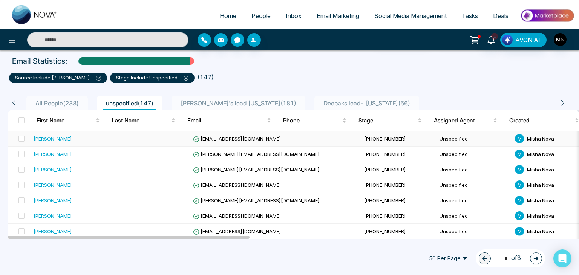
click at [54, 138] on div "Nancy Przybycien" at bounding box center [53, 139] width 38 height 8
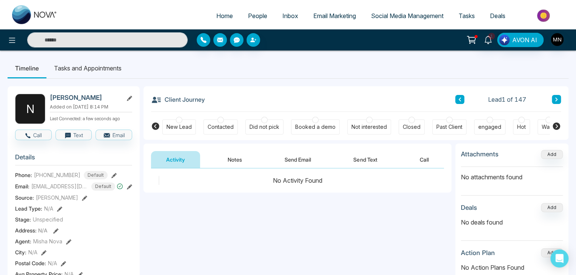
click at [265, 130] on div "Did not pick" at bounding box center [264, 127] width 30 height 8
click at [298, 163] on button "Send Email" at bounding box center [297, 159] width 57 height 17
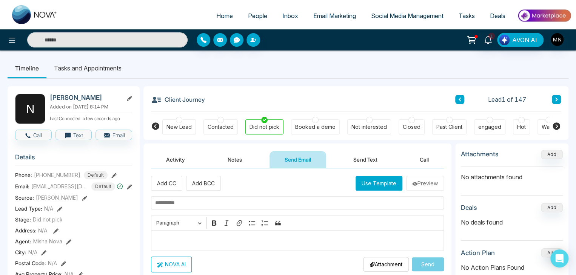
click at [119, 45] on input "text" at bounding box center [107, 39] width 160 height 15
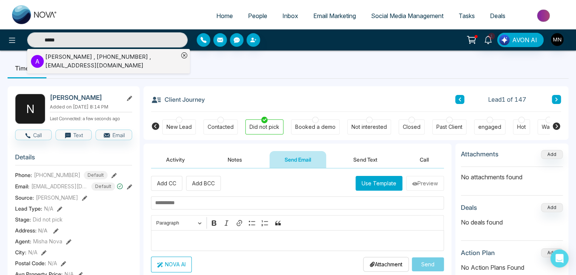
type input "*****"
click at [107, 67] on div "Anish Patel , +19413231334 , Apatel@Loannovafunding.com" at bounding box center [111, 61] width 133 height 17
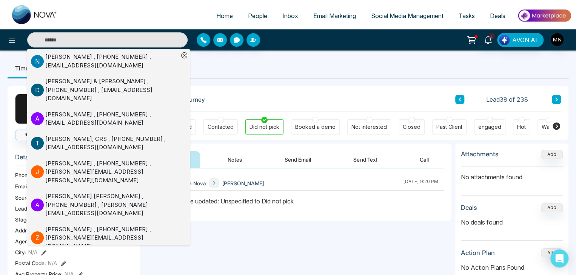
click at [227, 238] on div "**********" at bounding box center [297, 244] width 308 height 151
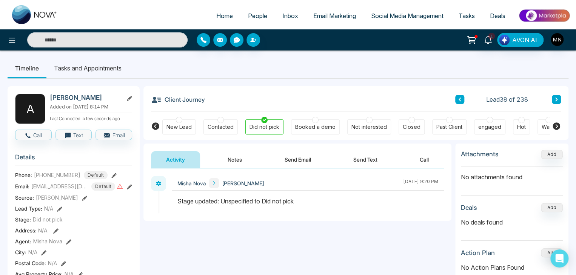
click at [128, 190] on icon at bounding box center [129, 186] width 5 height 5
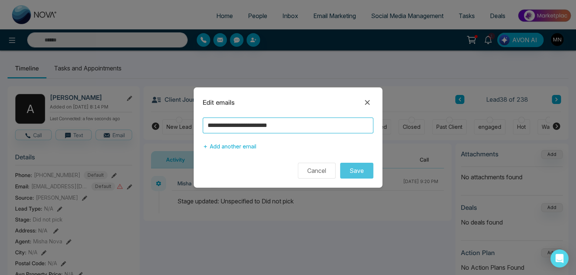
click at [308, 124] on input "**********" at bounding box center [288, 126] width 171 height 16
click at [248, 125] on input "**********" at bounding box center [288, 126] width 171 height 16
type input "**********"
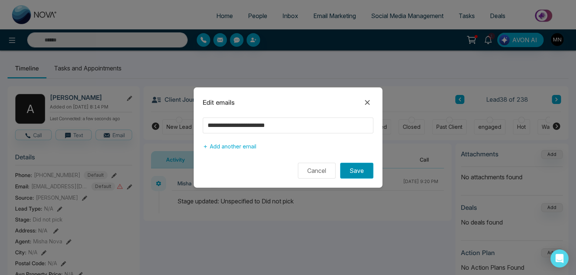
click at [357, 174] on button "Save" at bounding box center [356, 171] width 33 height 16
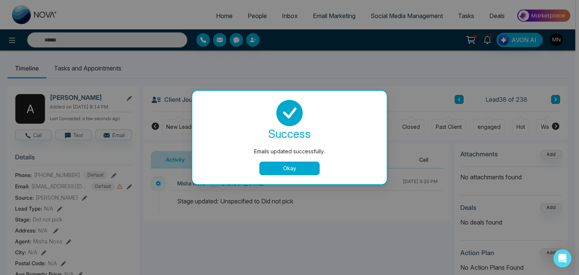
click at [306, 172] on button "Okay" at bounding box center [290, 169] width 60 height 14
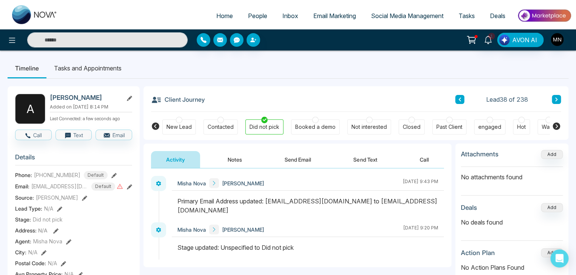
click at [300, 158] on button "Send Email" at bounding box center [297, 159] width 57 height 17
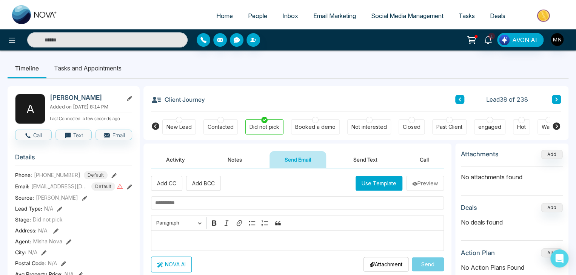
click at [213, 201] on input "text" at bounding box center [297, 203] width 293 height 13
paste input "**********"
type input "**********"
click at [165, 236] on p "Editor editing area: main" at bounding box center [297, 240] width 285 height 9
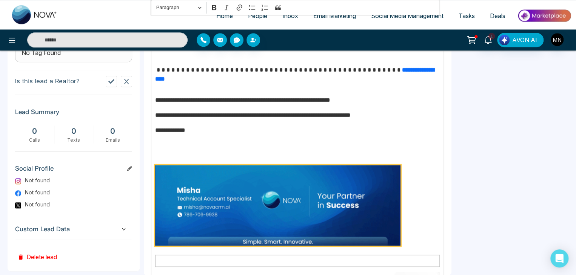
scroll to position [284, 0]
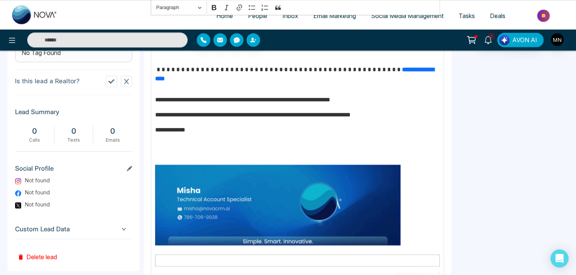
click at [410, 219] on p "Editor editing area: main" at bounding box center [297, 207] width 285 height 84
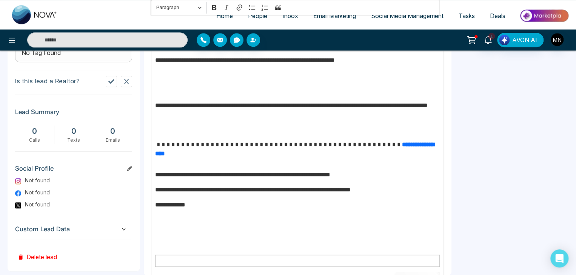
scroll to position [209, 0]
click at [311, 146] on p "**********" at bounding box center [295, 145] width 281 height 9
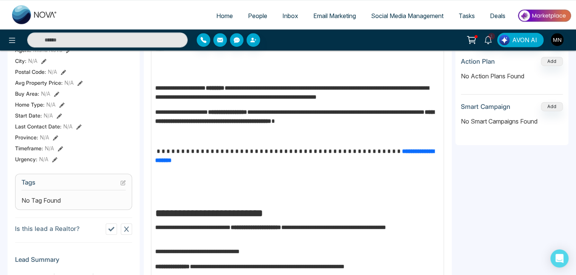
scroll to position [190, 0]
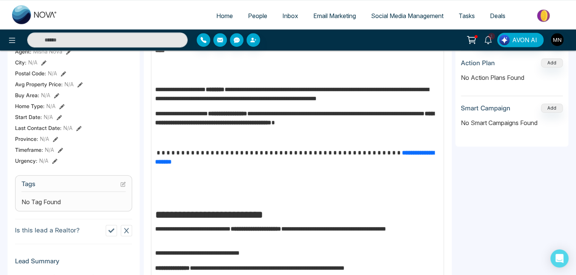
click at [314, 151] on p "**********" at bounding box center [295, 153] width 281 height 9
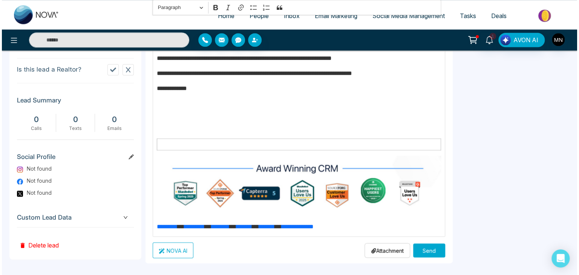
scroll to position [355, 0]
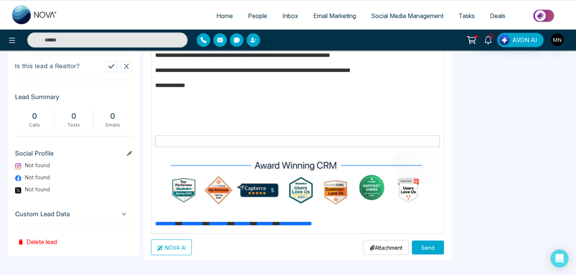
click at [430, 242] on button "Send" at bounding box center [428, 248] width 32 height 14
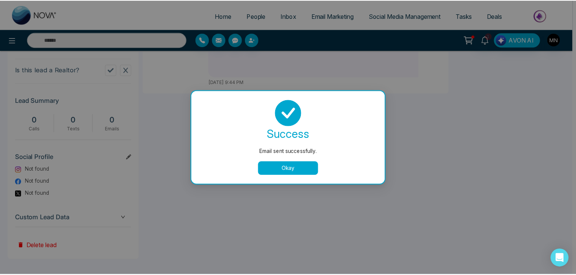
scroll to position [0, 0]
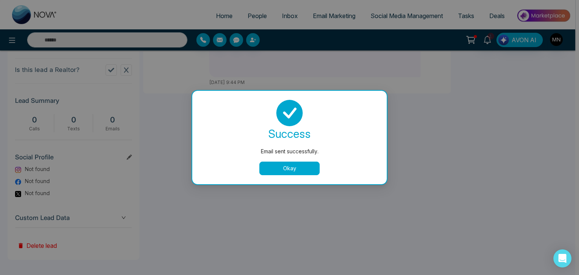
click at [294, 168] on button "Okay" at bounding box center [290, 169] width 60 height 14
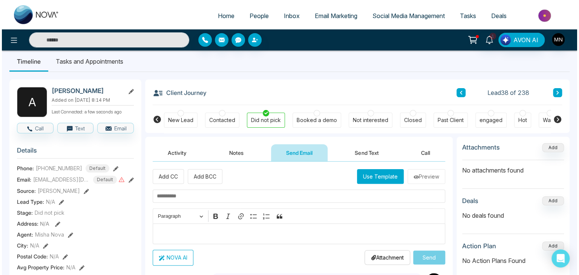
scroll to position [3, 0]
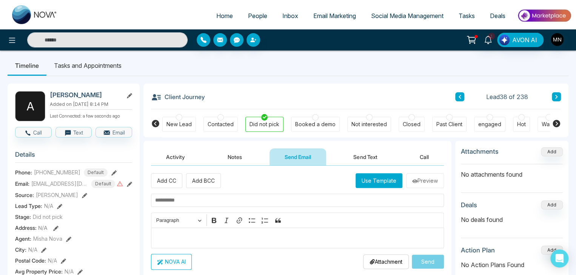
click at [220, 127] on div "Contacted" at bounding box center [220, 125] width 26 height 8
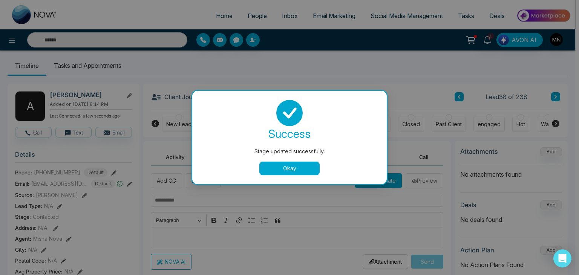
click at [275, 171] on button "Okay" at bounding box center [290, 169] width 60 height 14
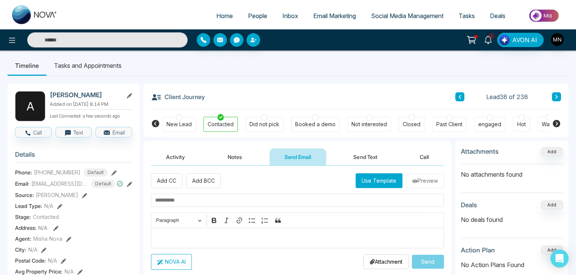
click at [236, 160] on button "Notes" at bounding box center [234, 157] width 45 height 17
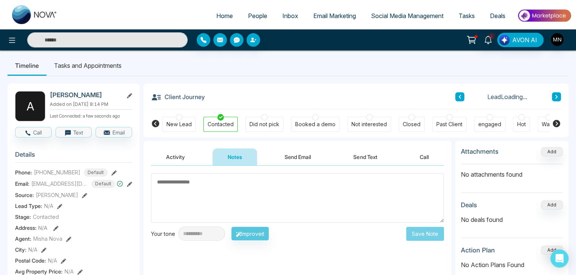
click at [209, 192] on textarea at bounding box center [297, 198] width 293 height 49
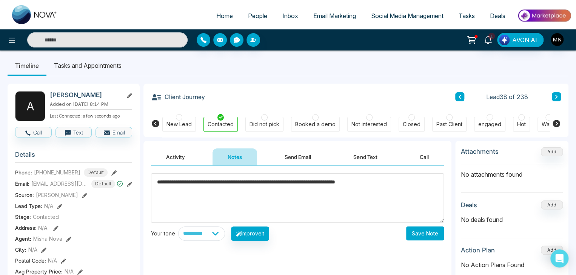
type textarea "**********"
click at [417, 236] on button "Save Note" at bounding box center [425, 234] width 38 height 14
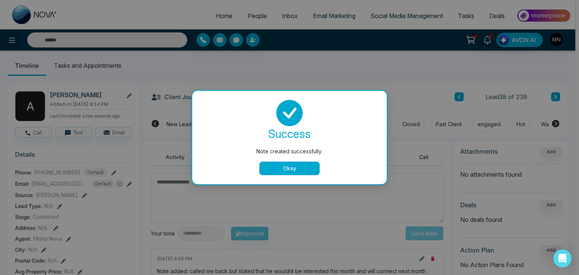
click at [295, 169] on button "Okay" at bounding box center [290, 169] width 60 height 14
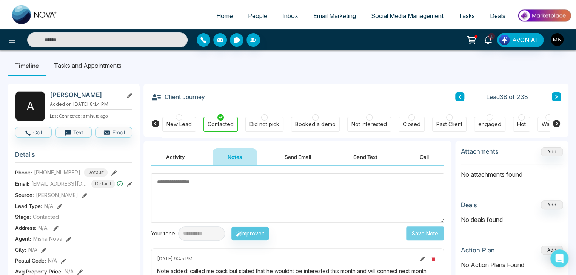
click at [86, 63] on li "Tasks and Appointments" at bounding box center [87, 65] width 83 height 20
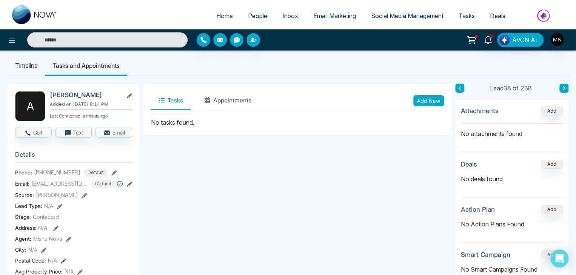
click at [178, 98] on button "Tasks" at bounding box center [171, 100] width 40 height 19
click at [437, 99] on button "Add New" at bounding box center [428, 100] width 31 height 11
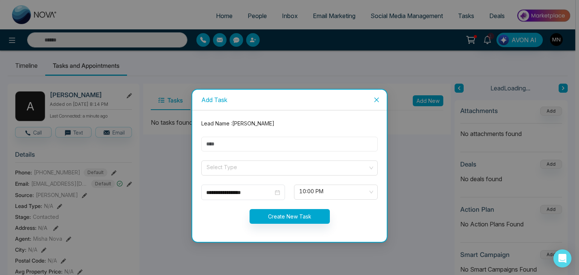
click at [286, 146] on input "text" at bounding box center [289, 144] width 177 height 15
type input "*********"
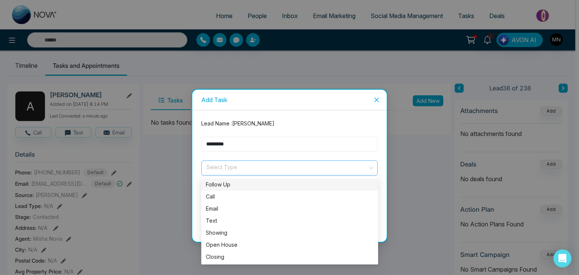
click at [257, 174] on span at bounding box center [287, 168] width 162 height 14
click at [238, 198] on div "Call" at bounding box center [290, 197] width 168 height 8
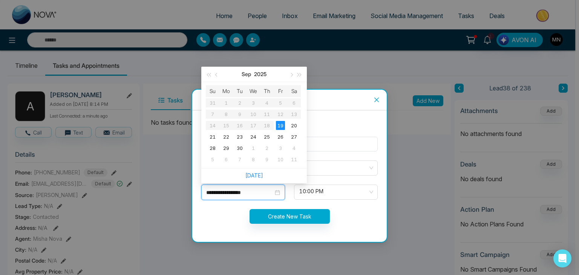
click at [260, 190] on input "**********" at bounding box center [239, 193] width 67 height 8
type input "**********"
click at [227, 160] on div "6" at bounding box center [226, 159] width 9 height 9
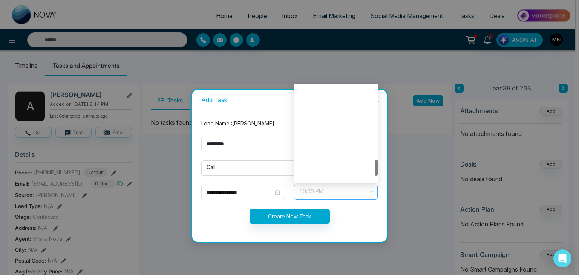
click at [305, 190] on span "10:00 PM" at bounding box center [336, 192] width 73 height 13
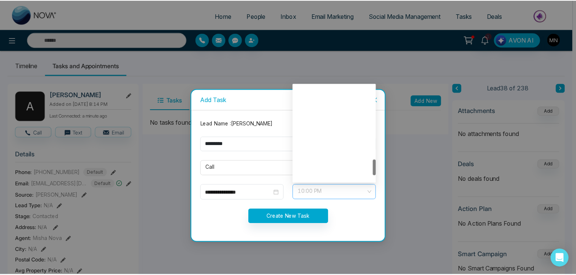
scroll to position [447, 0]
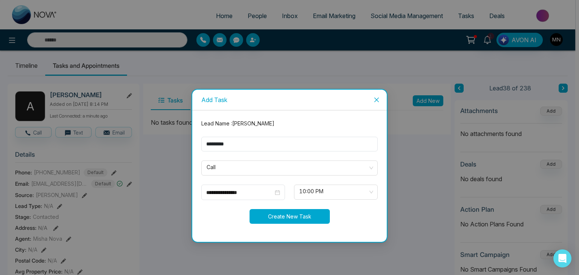
click at [295, 212] on button "Create New Task" at bounding box center [290, 216] width 80 height 15
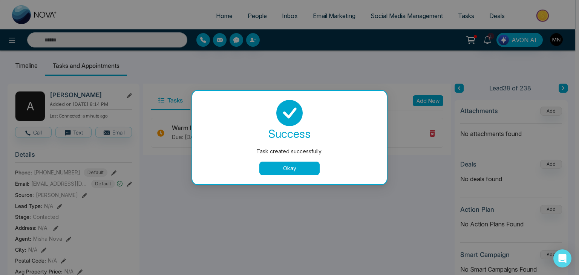
click at [280, 166] on button "Okay" at bounding box center [290, 169] width 60 height 14
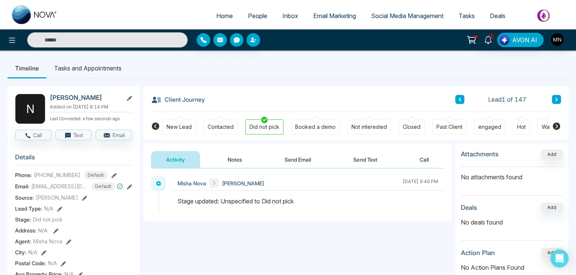
click at [292, 161] on button "Send Email" at bounding box center [297, 159] width 57 height 17
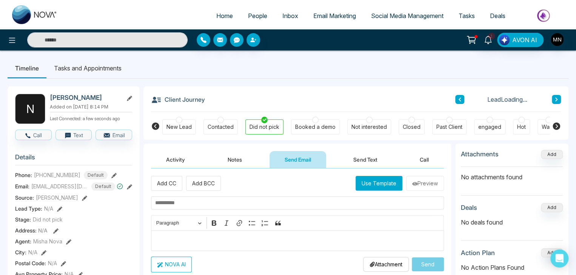
click at [170, 161] on button "Activity" at bounding box center [175, 159] width 49 height 17
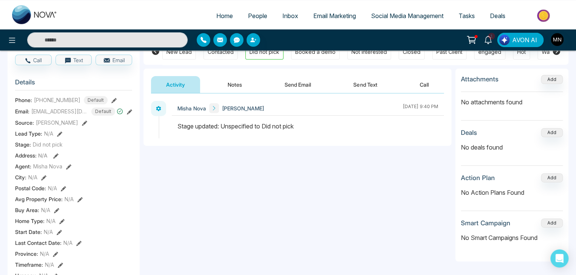
scroll to position [78, 0]
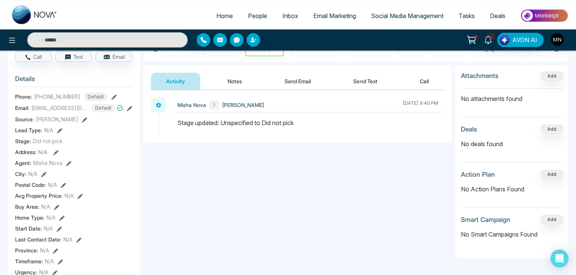
click at [298, 78] on button "Send Email" at bounding box center [297, 81] width 57 height 17
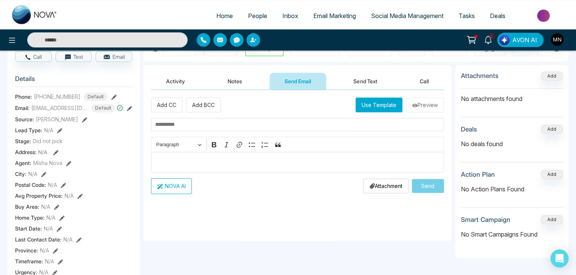
click at [210, 169] on div "Editor editing area: main" at bounding box center [297, 162] width 293 height 21
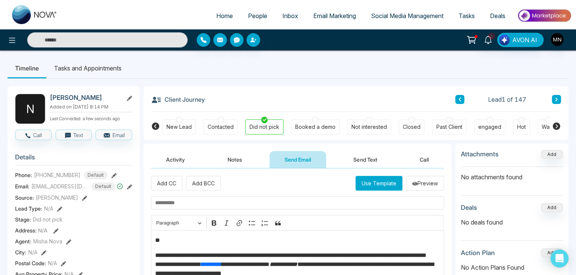
click at [206, 198] on input "text" at bounding box center [297, 203] width 293 height 13
paste input "**********"
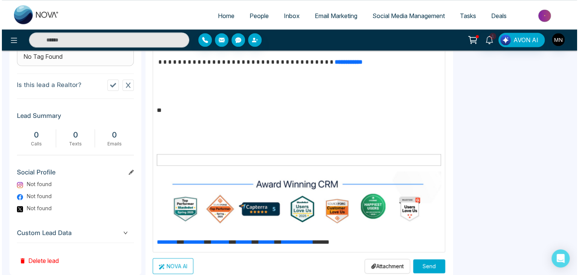
scroll to position [355, 0]
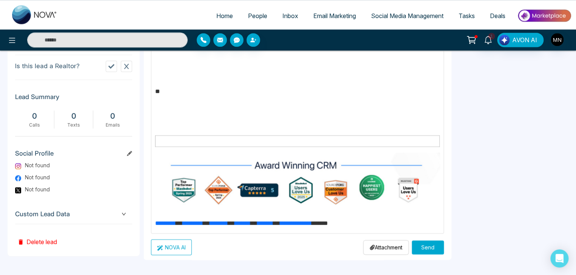
type input "**********"
click at [421, 247] on button "Send" at bounding box center [428, 248] width 32 height 14
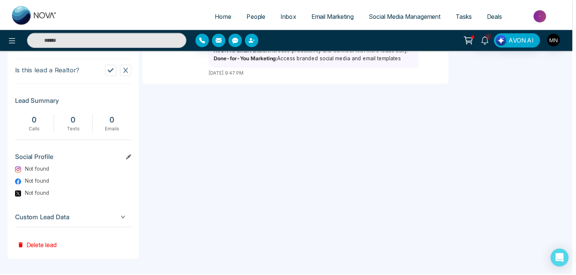
scroll to position [0, 0]
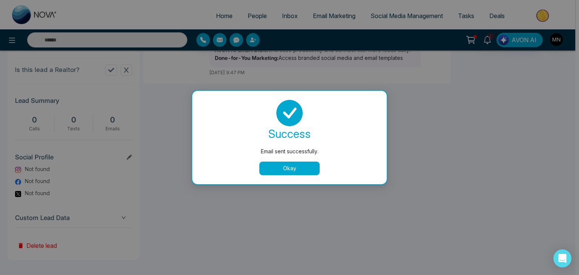
click at [280, 168] on button "Okay" at bounding box center [290, 169] width 60 height 14
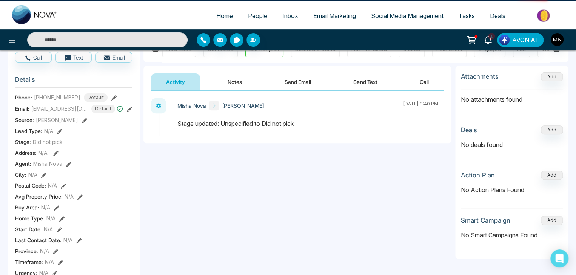
scroll to position [78, 0]
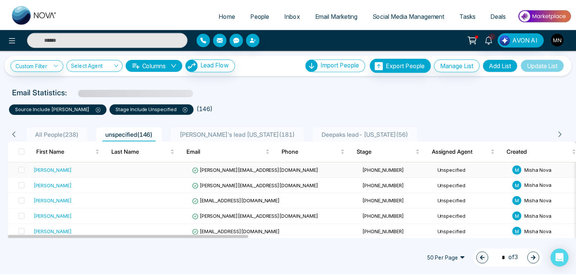
scroll to position [11, 0]
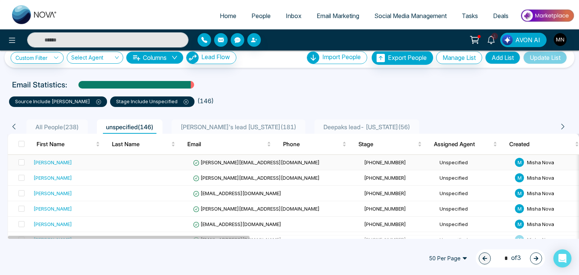
click at [65, 162] on div "Angela McChesney" at bounding box center [53, 163] width 38 height 8
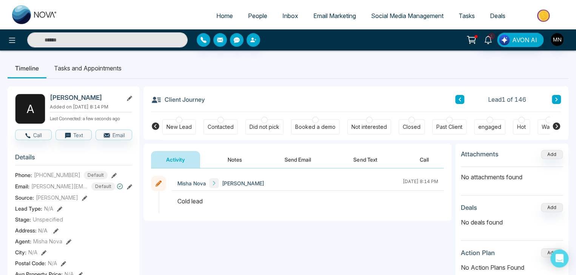
click at [300, 161] on button "Send Email" at bounding box center [297, 159] width 57 height 17
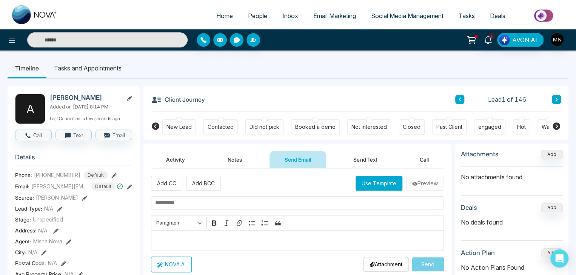
click at [190, 233] on div "Editor editing area: main" at bounding box center [297, 240] width 293 height 21
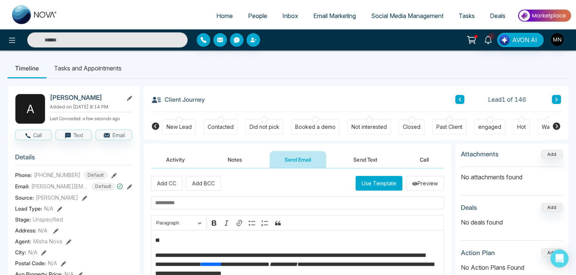
click at [205, 203] on input "text" at bounding box center [297, 203] width 293 height 13
paste input "**********"
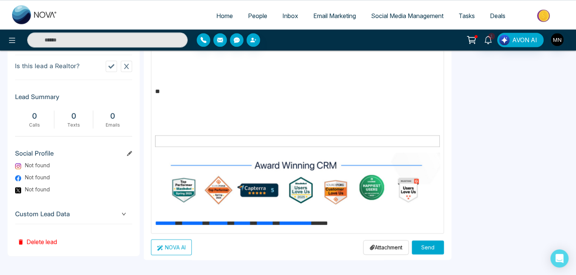
scroll to position [354, 0]
type input "**********"
click at [423, 246] on button "Send" at bounding box center [428, 248] width 32 height 14
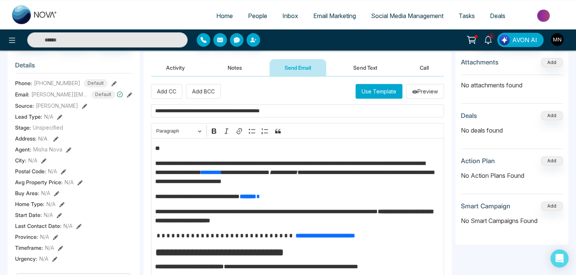
scroll to position [0, 0]
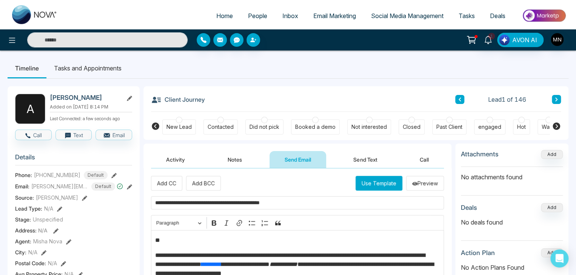
click at [225, 132] on div "Contacted" at bounding box center [220, 127] width 34 height 15
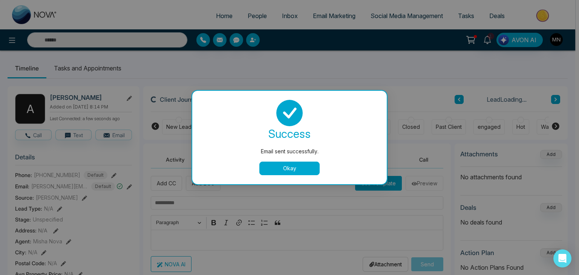
click at [278, 169] on button "Okay" at bounding box center [290, 169] width 60 height 14
click at [278, 166] on button "Okay" at bounding box center [290, 169] width 60 height 14
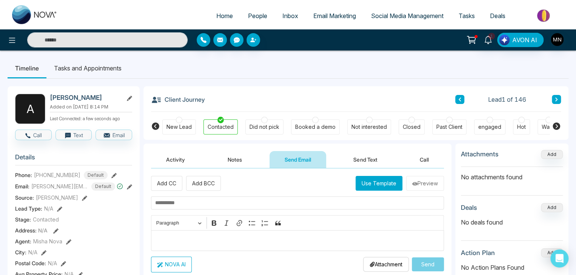
click at [229, 161] on button "Notes" at bounding box center [234, 159] width 45 height 17
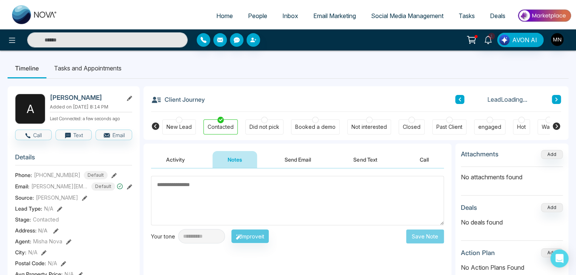
click at [189, 192] on textarea at bounding box center [297, 200] width 293 height 49
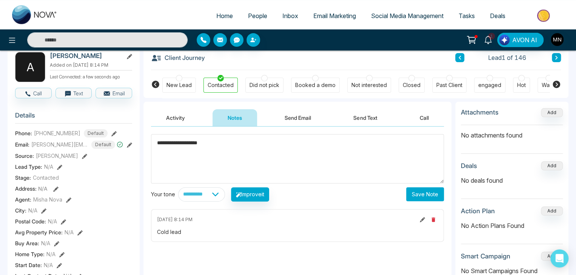
scroll to position [42, 0]
type textarea "**********"
click at [419, 198] on button "Save Note" at bounding box center [425, 194] width 38 height 14
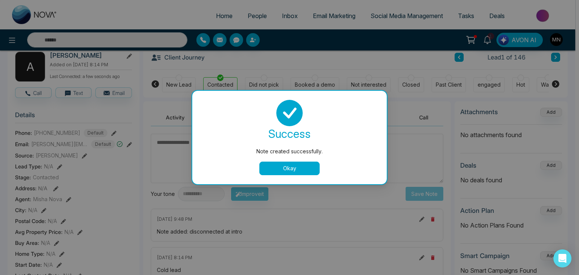
click at [298, 169] on button "Okay" at bounding box center [290, 169] width 60 height 14
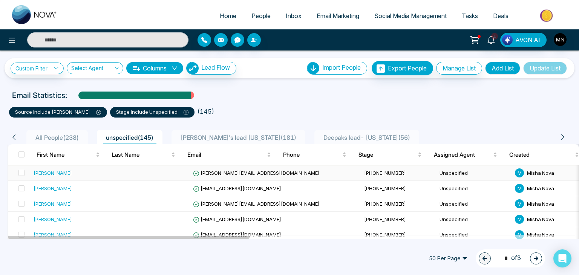
click at [64, 175] on div "Alexander Horton" at bounding box center [53, 173] width 38 height 8
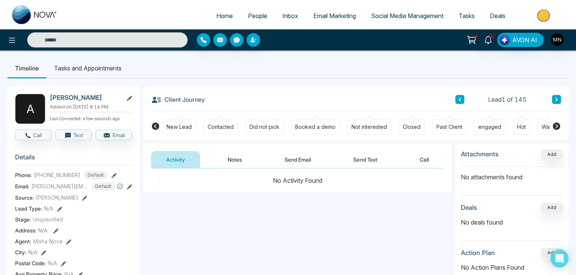
click at [293, 159] on button "Send Email" at bounding box center [297, 159] width 57 height 17
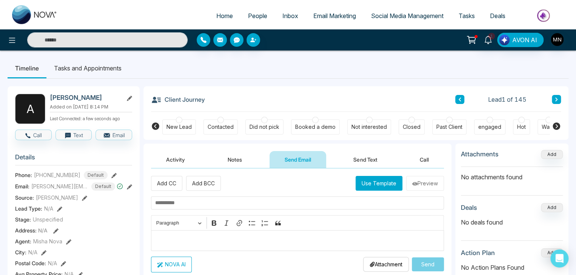
click at [201, 239] on p "Editor editing area: main" at bounding box center [297, 240] width 285 height 9
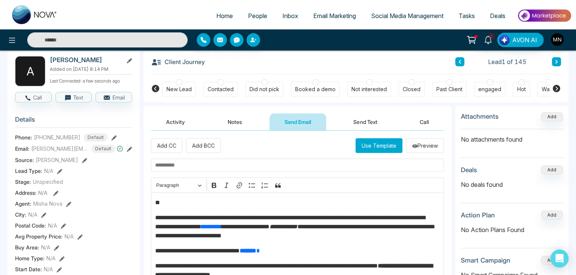
scroll to position [29, 0]
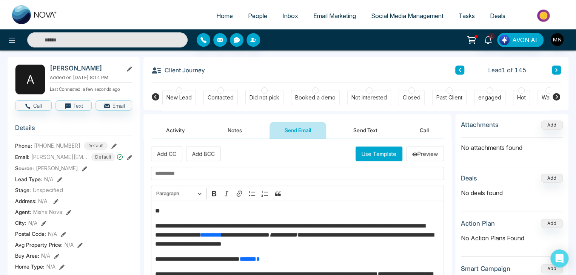
click at [199, 178] on input "text" at bounding box center [297, 173] width 293 height 13
paste input "**********"
type input "**********"
click at [273, 94] on div "Did not pick" at bounding box center [264, 98] width 30 height 8
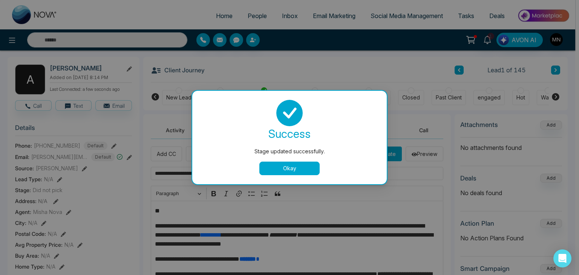
click at [296, 174] on button "Okay" at bounding box center [290, 169] width 60 height 14
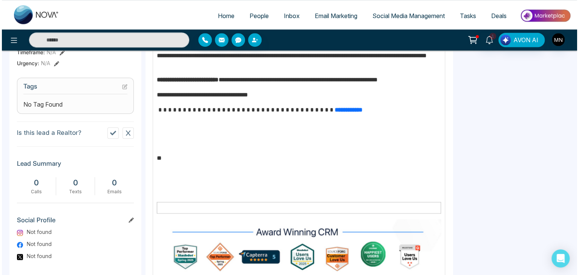
scroll to position [355, 0]
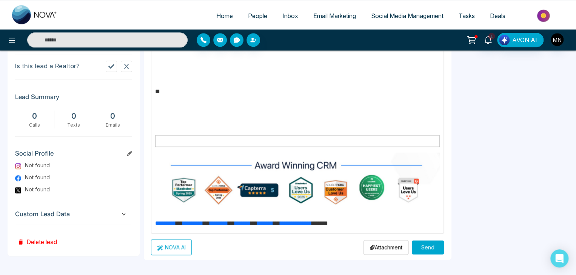
click at [413, 245] on button "Send" at bounding box center [428, 248] width 32 height 14
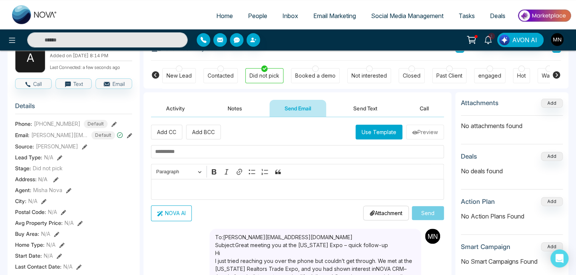
scroll to position [45, 0]
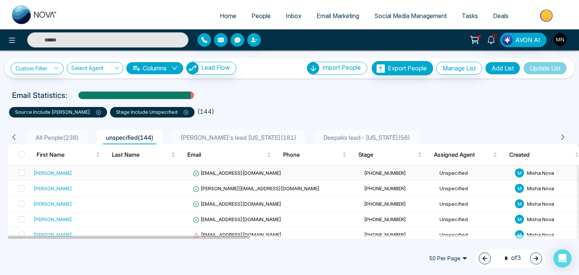
click at [63, 171] on div "Patricia Padrick" at bounding box center [53, 173] width 38 height 8
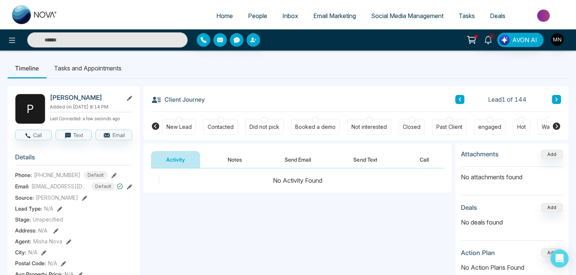
click at [281, 166] on button "Send Email" at bounding box center [297, 159] width 57 height 17
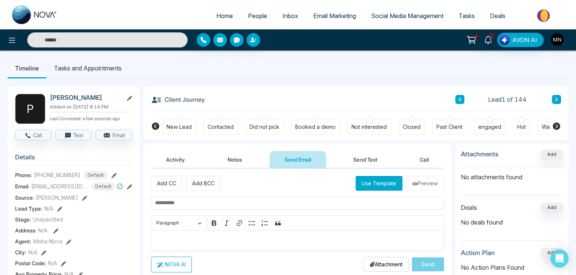
click at [198, 232] on div "Editor editing area: main" at bounding box center [297, 240] width 293 height 21
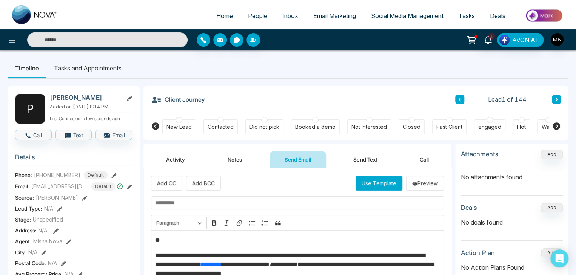
click at [184, 205] on input "text" at bounding box center [297, 203] width 293 height 13
paste input "**********"
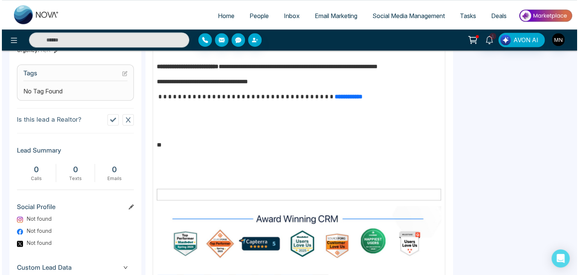
scroll to position [355, 0]
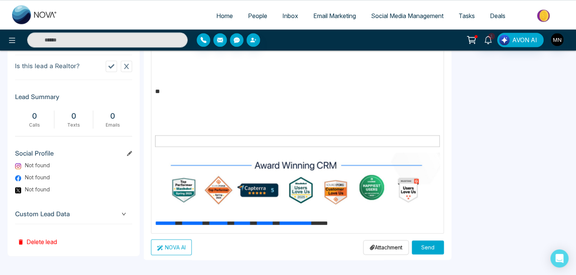
type input "**********"
click at [418, 248] on button "Send" at bounding box center [428, 248] width 32 height 14
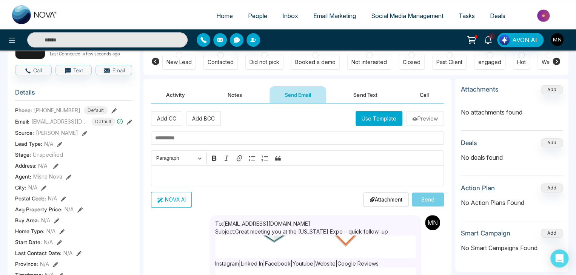
scroll to position [0, 0]
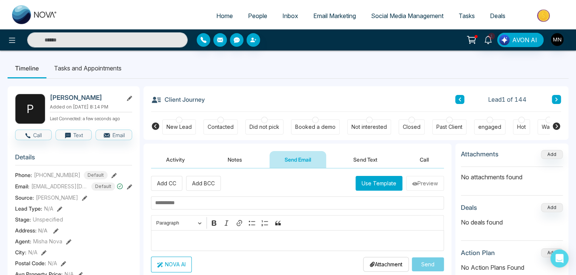
click at [261, 123] on div at bounding box center [264, 120] width 6 height 6
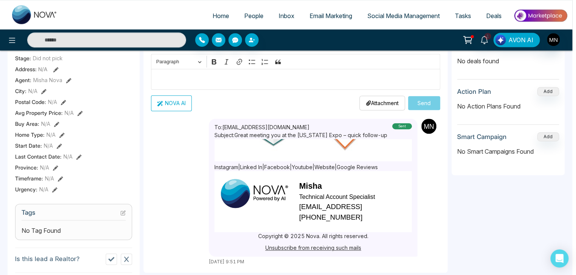
scroll to position [177, 0]
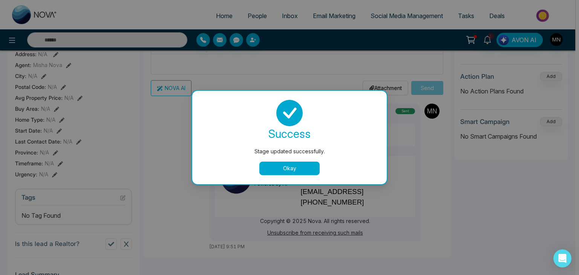
click at [301, 167] on button "Okay" at bounding box center [290, 169] width 60 height 14
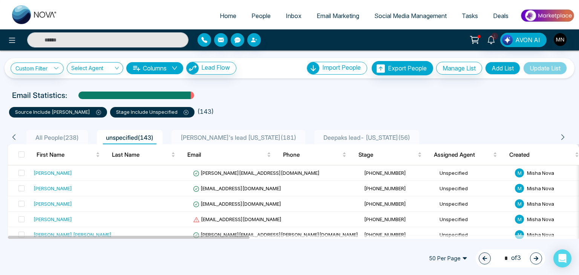
scroll to position [91, 0]
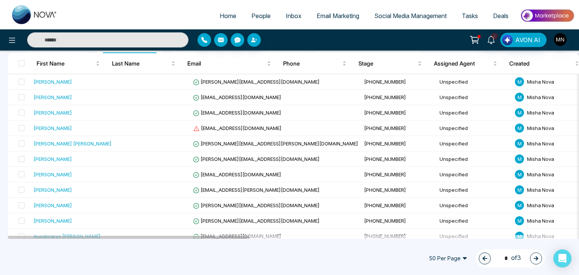
click at [395, 12] on span "Social Media Management" at bounding box center [411, 16] width 72 height 8
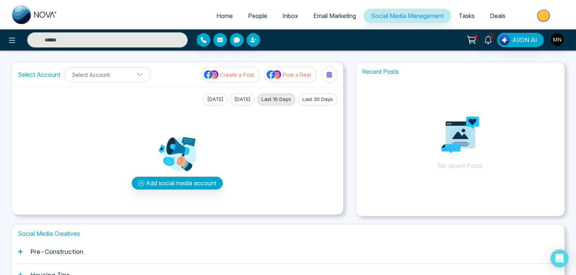
click at [333, 17] on span "Email Marketing" at bounding box center [334, 16] width 43 height 8
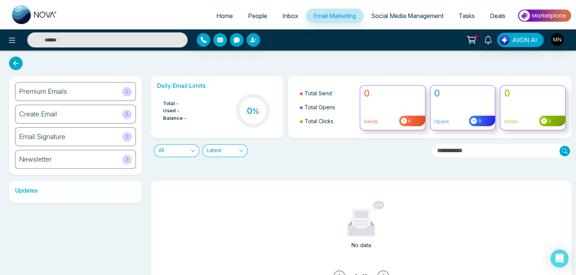
click at [103, 140] on div "Email Signature" at bounding box center [75, 137] width 121 height 19
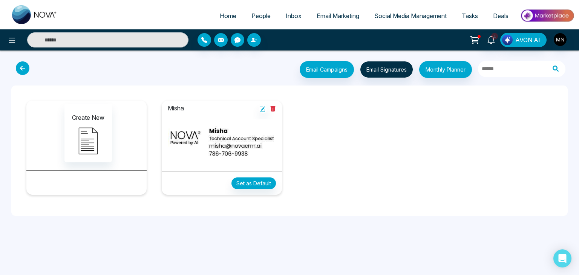
click at [210, 138] on img at bounding box center [222, 143] width 108 height 46
click at [245, 141] on img at bounding box center [222, 143] width 108 height 46
click at [212, 146] on img at bounding box center [222, 143] width 108 height 46
click at [21, 71] on icon at bounding box center [23, 68] width 14 height 14
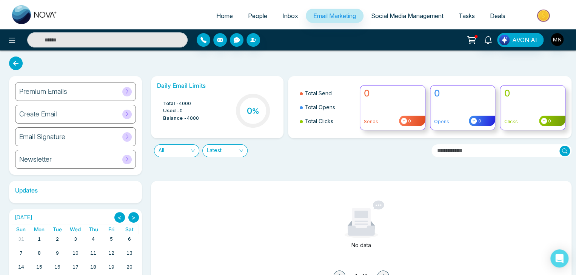
click at [116, 135] on div "Email Signature" at bounding box center [75, 137] width 121 height 19
